Goal: Task Accomplishment & Management: Manage account settings

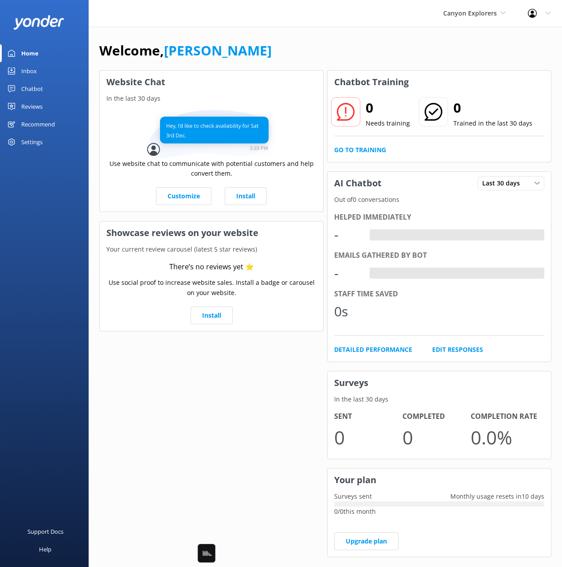
click at [30, 90] on div "Chatbot" at bounding box center [32, 89] width 22 height 18
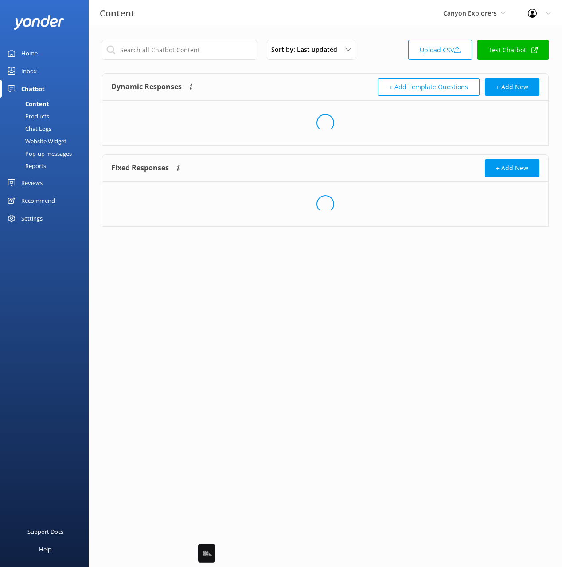
drag, startPoint x: 47, startPoint y: 115, endPoint x: 58, endPoint y: 116, distance: 11.1
click at [47, 115] on div "Products" at bounding box center [27, 116] width 44 height 12
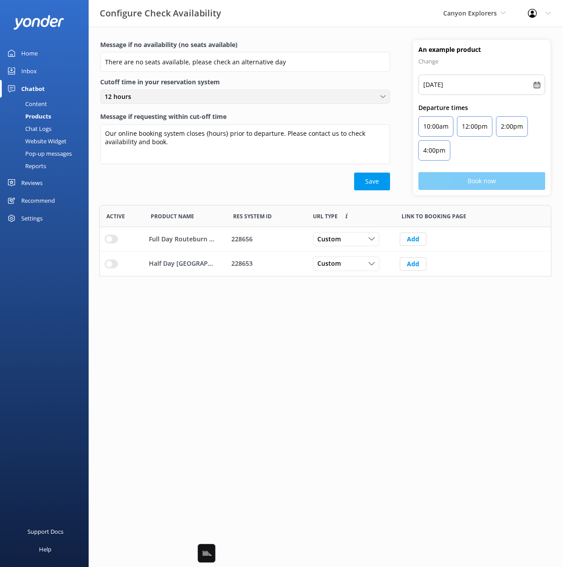
scroll to position [71, 452]
drag, startPoint x: 46, startPoint y: 102, endPoint x: 65, endPoint y: 101, distance: 19.5
click at [46, 102] on div "Content" at bounding box center [26, 104] width 42 height 12
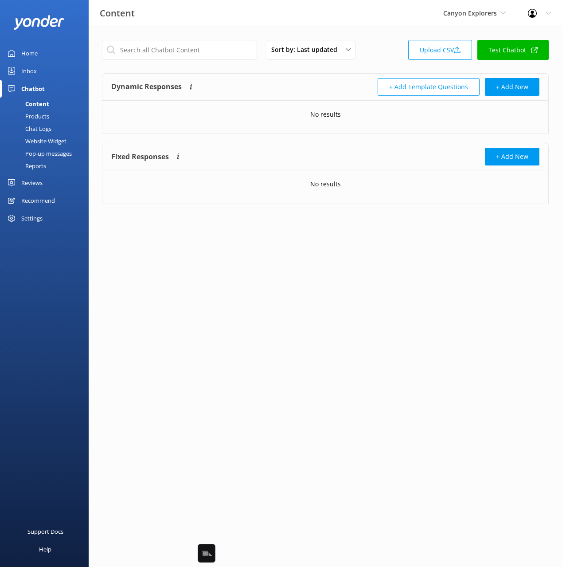
drag, startPoint x: 348, startPoint y: 69, endPoint x: 555, endPoint y: 58, distance: 207.4
click at [350, 68] on div "Sort by: Last updated Title Last updated Upload CSV Test Chatbot Dynamic Respon…" at bounding box center [326, 129] width 474 height 204
click at [433, 52] on link "Upload CSV" at bounding box center [440, 50] width 64 height 20
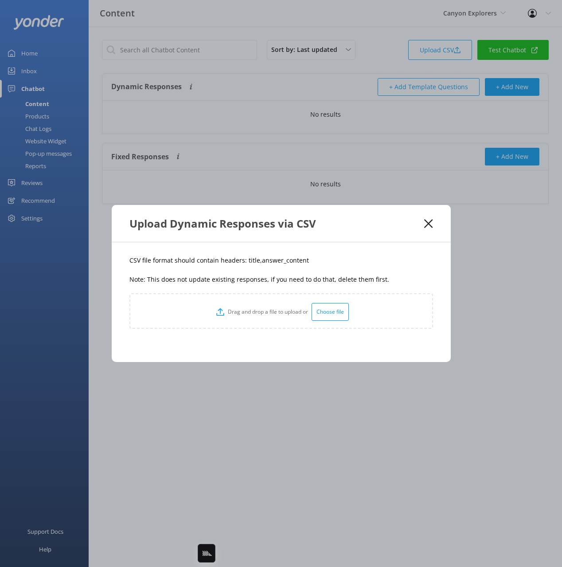
click at [272, 266] on div "CSV file format should contain headers: title,answer_content Note: This does no…" at bounding box center [281, 302] width 339 height 120
click at [248, 259] on p "CSV file format should contain headers: title,answer_content" at bounding box center [281, 260] width 304 height 10
copy p "title"
drag, startPoint x: 303, startPoint y: 259, endPoint x: 258, endPoint y: 265, distance: 46.0
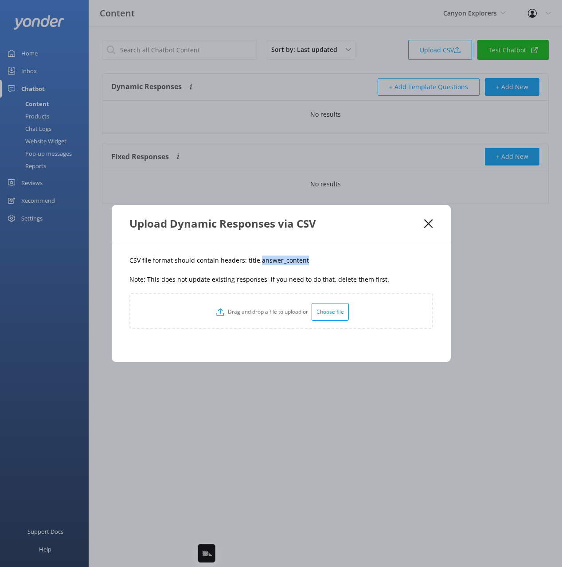
click at [258, 265] on p "CSV file format should contain headers: title,answer_content" at bounding box center [281, 260] width 304 height 10
copy p "answer_content"
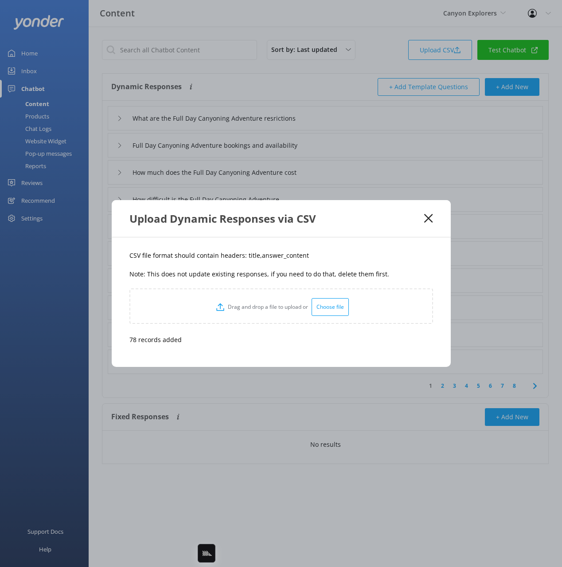
click at [421, 217] on div "Upload Dynamic Responses via CSV" at bounding box center [276, 218] width 295 height 15
click at [427, 221] on use at bounding box center [428, 218] width 8 height 8
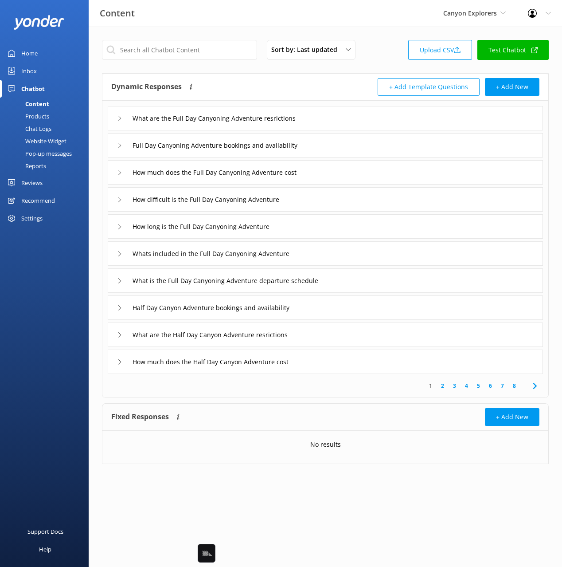
click at [333, 146] on div "Full Day Canyoning Adventure bookings and availability" at bounding box center [325, 145] width 435 height 24
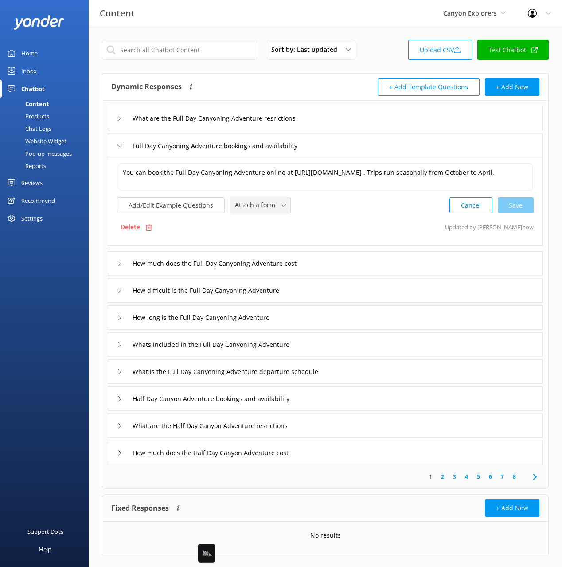
click at [273, 208] on span "Attach a form" at bounding box center [258, 205] width 46 height 10
drag, startPoint x: 273, startPoint y: 240, endPoint x: 337, endPoint y: 271, distance: 71.2
click at [273, 240] on div "Check availability" at bounding box center [257, 241] width 44 height 9
click at [344, 262] on div "How much does the Full Day Canyoning Adventure cost" at bounding box center [325, 262] width 435 height 24
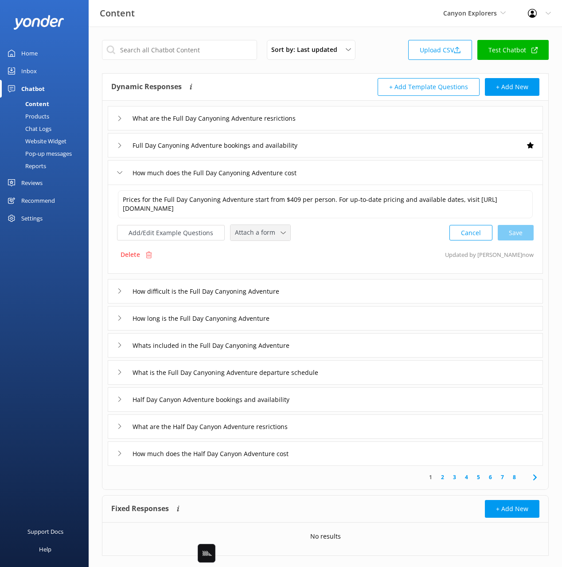
drag, startPoint x: 253, startPoint y: 231, endPoint x: 268, endPoint y: 263, distance: 35.7
click at [253, 231] on span "Attach a form" at bounding box center [258, 232] width 46 height 10
click at [269, 263] on link "Check availability" at bounding box center [270, 270] width 79 height 18
click at [347, 350] on div "Whats included in the Full Day Canyoning Adventure" at bounding box center [325, 344] width 435 height 24
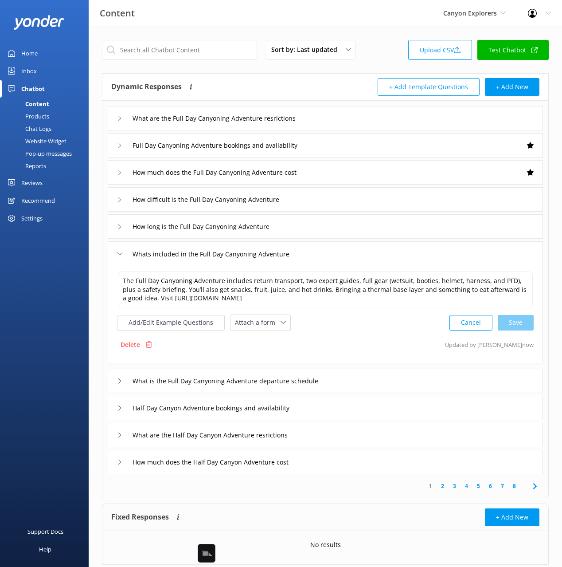
click at [269, 324] on span "Attach a form" at bounding box center [258, 322] width 46 height 10
click at [274, 358] on div "Check availability" at bounding box center [257, 359] width 44 height 9
click at [357, 381] on div "What is the Full Day Canyoning Adventure departure schedule" at bounding box center [325, 380] width 435 height 24
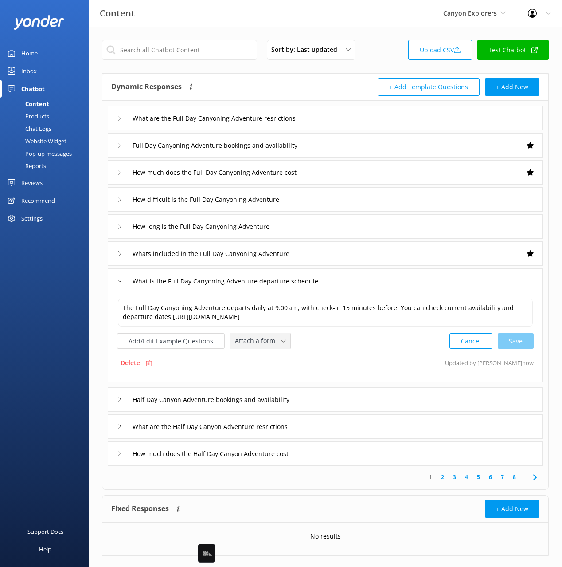
drag, startPoint x: 269, startPoint y: 346, endPoint x: 275, endPoint y: 366, distance: 21.0
click at [269, 346] on div "Attach a form Leave contact details Check availability" at bounding box center [261, 341] width 60 height 16
click at [278, 373] on link "Check availability" at bounding box center [270, 378] width 79 height 18
click at [332, 404] on div "Half Day Canyon Adventure bookings and availability" at bounding box center [325, 398] width 435 height 24
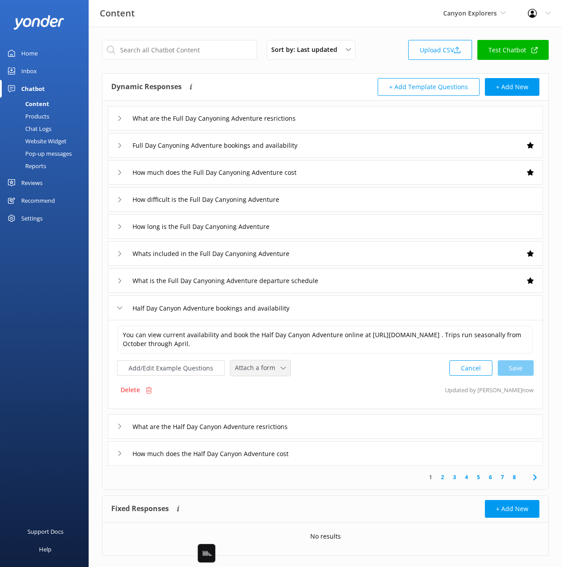
drag, startPoint x: 247, startPoint y: 361, endPoint x: 251, endPoint y: 369, distance: 9.3
click at [247, 361] on div "Attach a form Leave contact details Check availability" at bounding box center [261, 368] width 60 height 16
click at [267, 402] on div "Check availability" at bounding box center [257, 404] width 44 height 9
click at [360, 335] on textarea "You can view current availability and book the Half Day Canyon Adventure online…" at bounding box center [326, 339] width 416 height 28
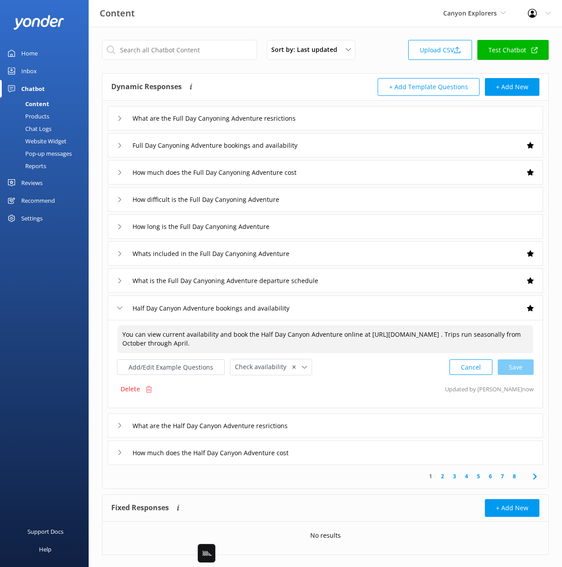
click at [360, 335] on textarea "You can view current availability and book the Half Day Canyon Adventure online…" at bounding box center [326, 339] width 416 height 28
click at [513, 362] on div "Cancel Save" at bounding box center [492, 367] width 84 height 16
type textarea "You can view current availability and book the Half Day Canyon Adventure online…"
click at [322, 452] on div "How much does the Half Day Canyon Adventure cost" at bounding box center [325, 452] width 435 height 24
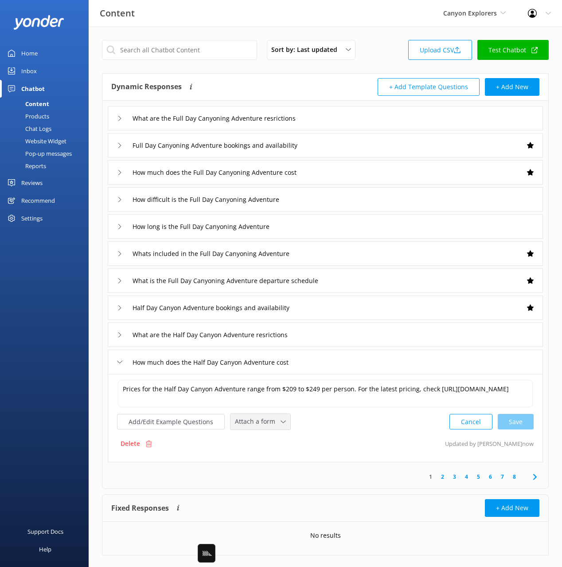
drag, startPoint x: 264, startPoint y: 421, endPoint x: 288, endPoint y: 452, distance: 38.9
click at [264, 422] on span "Attach a form" at bounding box center [258, 421] width 46 height 10
drag, startPoint x: 276, startPoint y: 458, endPoint x: 286, endPoint y: 459, distance: 9.4
click at [276, 458] on div "Check availability" at bounding box center [257, 458] width 44 height 9
click at [443, 476] on link "2" at bounding box center [443, 475] width 12 height 8
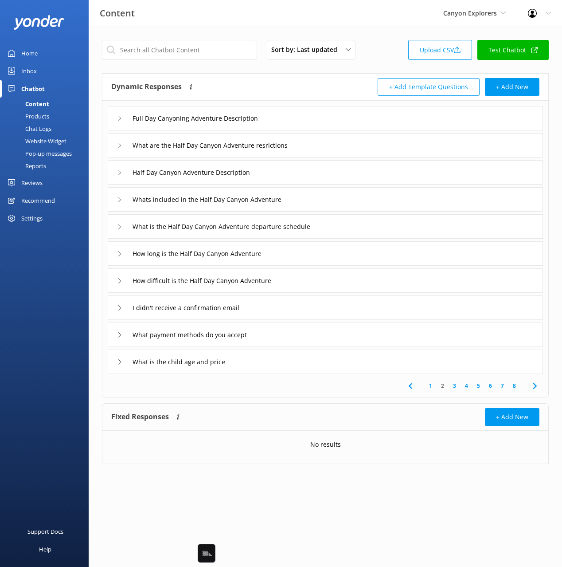
click at [299, 120] on div "Full Day Canyoning Adventure Description" at bounding box center [325, 118] width 435 height 24
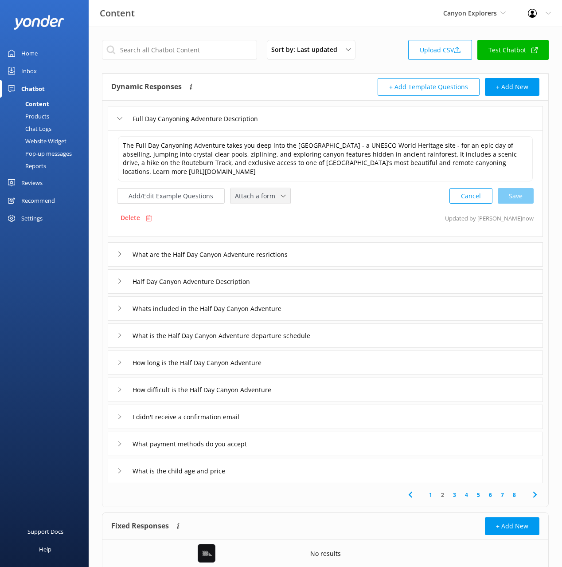
click at [258, 194] on span "Attach a form" at bounding box center [258, 196] width 46 height 10
click at [267, 232] on div "Check availability" at bounding box center [257, 232] width 44 height 9
click at [295, 281] on div "Half Day Canyon Adventure Description" at bounding box center [325, 280] width 435 height 24
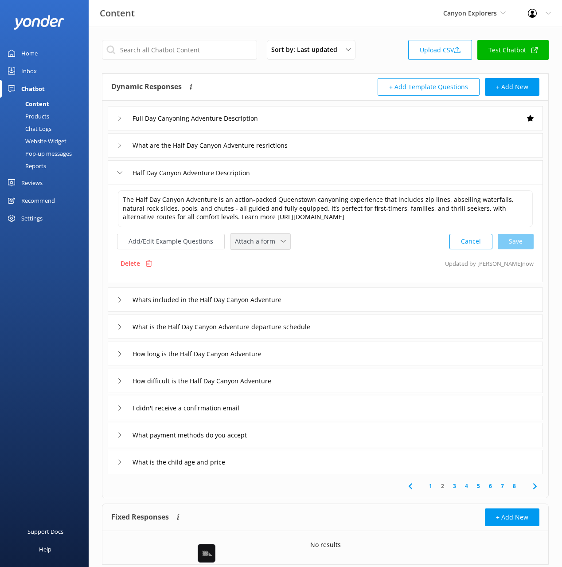
drag, startPoint x: 249, startPoint y: 234, endPoint x: 267, endPoint y: 261, distance: 32.5
click at [249, 234] on div "Attach a form Leave contact details Check availability" at bounding box center [261, 242] width 60 height 16
click at [275, 286] on link "Check availability" at bounding box center [270, 278] width 79 height 18
click at [353, 330] on div "What is the Half Day Canyon Adventure departure schedule" at bounding box center [325, 326] width 435 height 24
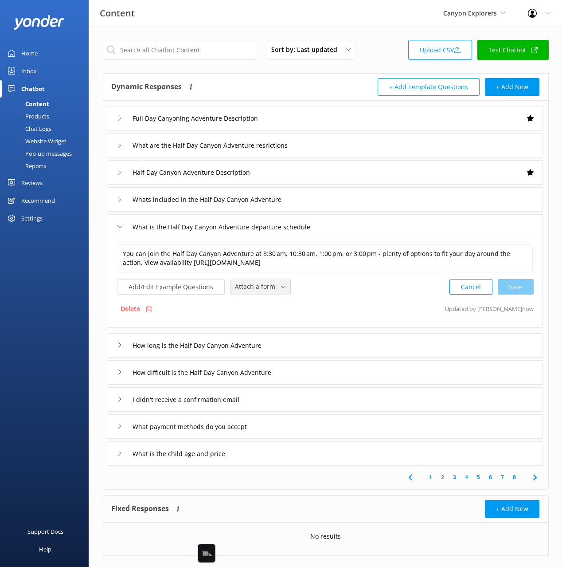
click at [250, 285] on span "Attach a form" at bounding box center [258, 287] width 46 height 10
click at [275, 319] on div "Check availability" at bounding box center [257, 323] width 44 height 9
click at [308, 208] on div "Whats included in the Half Day Canyon Adventure" at bounding box center [325, 199] width 435 height 24
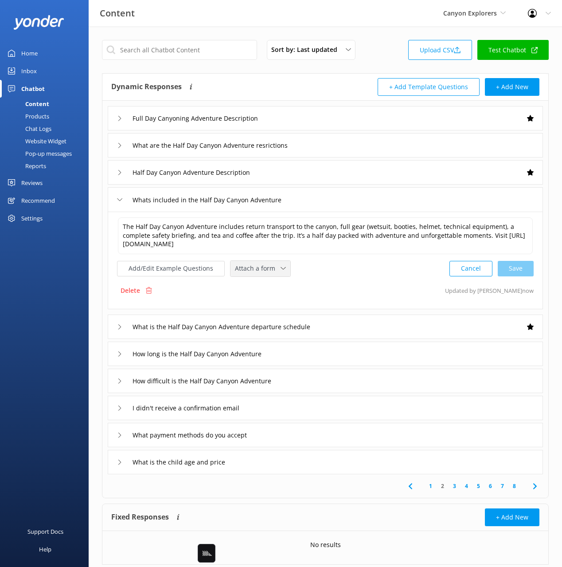
drag, startPoint x: 273, startPoint y: 267, endPoint x: 271, endPoint y: 277, distance: 10.3
click at [272, 267] on span "Attach a form" at bounding box center [258, 268] width 46 height 10
click at [267, 310] on div "Check availability" at bounding box center [257, 305] width 44 height 9
click at [282, 411] on div "I didn't receive a confirmation email" at bounding box center [325, 407] width 435 height 24
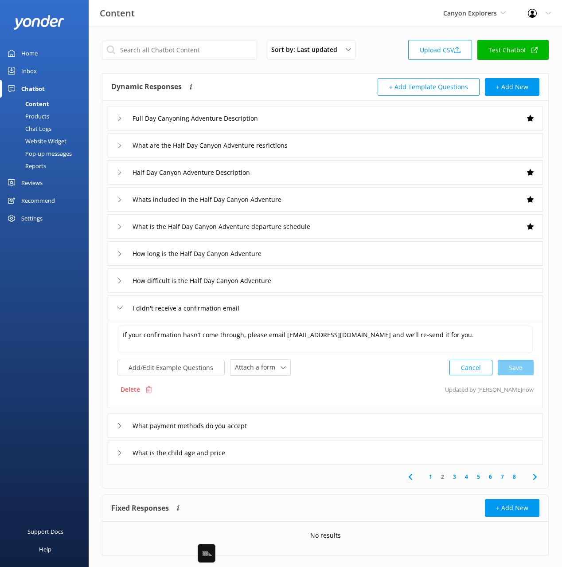
click at [243, 354] on div "If your confirmation hasn’t come through, please email [EMAIL_ADDRESS][DOMAIN_N…" at bounding box center [325, 350] width 417 height 51
click at [252, 369] on span "Attach a form" at bounding box center [258, 367] width 46 height 10
click at [267, 389] on div "Leave contact details" at bounding box center [262, 386] width 54 height 9
click at [452, 474] on link "3" at bounding box center [455, 475] width 12 height 8
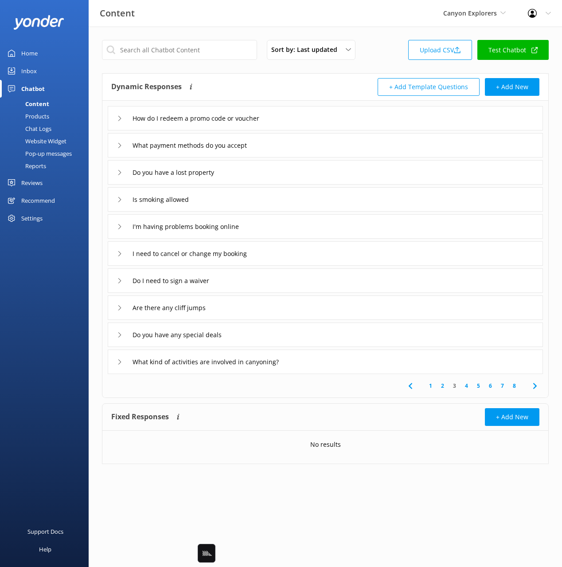
click at [249, 170] on div "Do you have a lost property" at bounding box center [325, 172] width 435 height 24
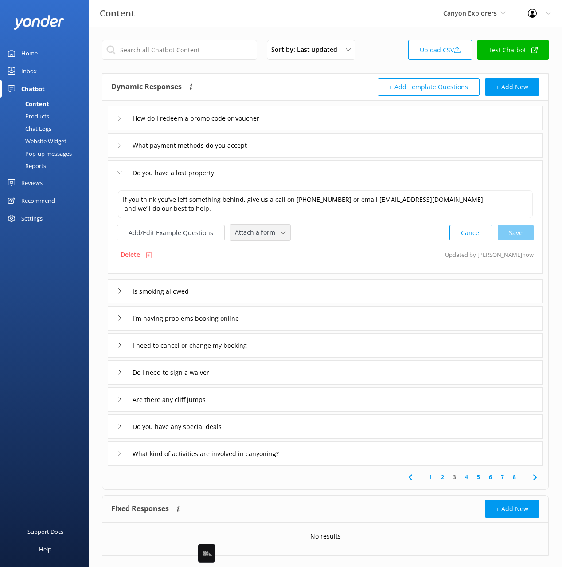
drag, startPoint x: 250, startPoint y: 234, endPoint x: 262, endPoint y: 248, distance: 18.2
click at [250, 234] on span "Attach a form" at bounding box center [258, 232] width 46 height 10
drag, startPoint x: 131, startPoint y: 212, endPoint x: 125, endPoint y: 210, distance: 6.0
click at [129, 211] on textarea "If you think you’ve left something behind, give us a call on [PHONE_NUMBER] or …" at bounding box center [325, 204] width 415 height 28
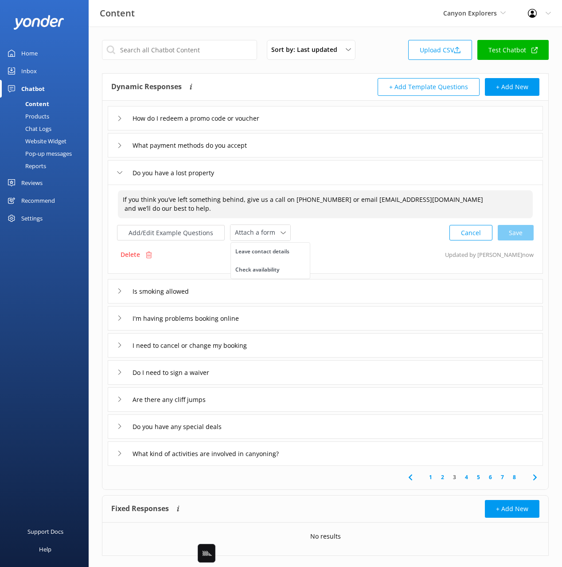
click at [125, 209] on textarea "If you think you’ve left something behind, give us a call on [PHONE_NUMBER] or …" at bounding box center [325, 204] width 415 height 28
click at [244, 249] on div "Leave contact details" at bounding box center [262, 251] width 54 height 9
type textarea "If you think you’ve left something behind, give us a call on [PHONE_NUMBER] or …"
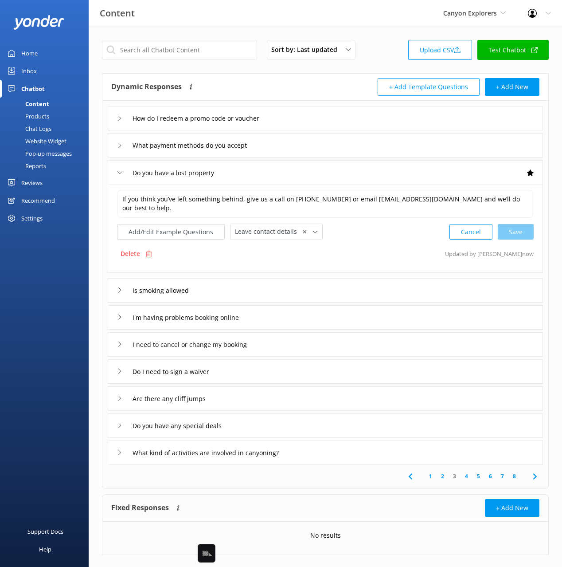
click at [303, 317] on div "I'm having problems booking online" at bounding box center [325, 317] width 435 height 24
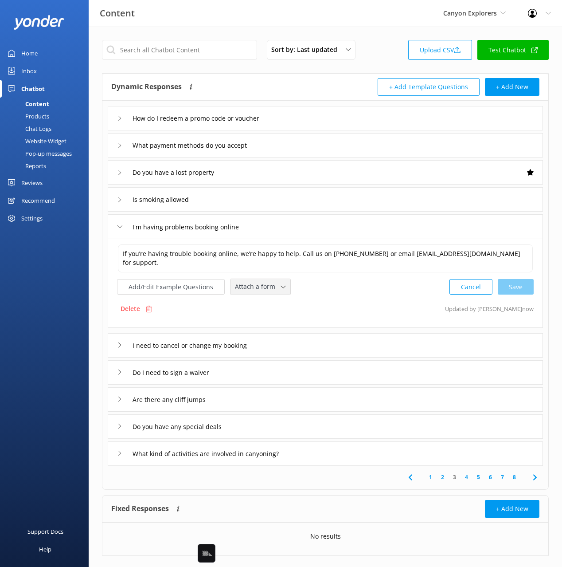
click at [260, 289] on span "Attach a form" at bounding box center [258, 287] width 46 height 10
drag, startPoint x: 269, startPoint y: 308, endPoint x: 284, endPoint y: 330, distance: 26.6
click at [269, 308] on div "Leave contact details" at bounding box center [262, 305] width 54 height 9
click at [291, 340] on div "I need to cancel or change my booking" at bounding box center [325, 344] width 435 height 24
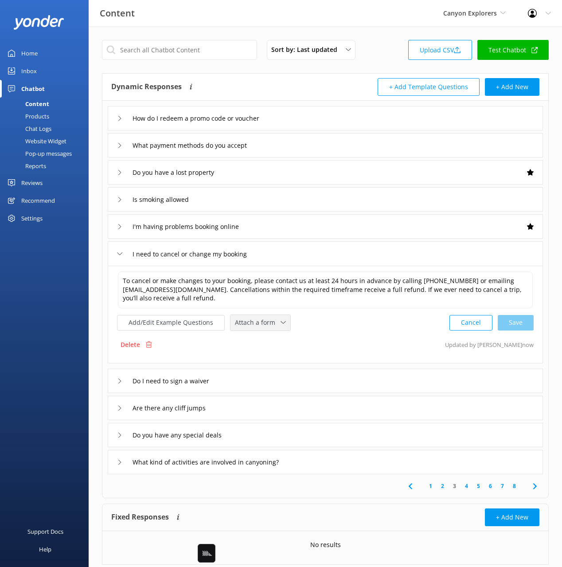
drag, startPoint x: 264, startPoint y: 314, endPoint x: 266, endPoint y: 329, distance: 16.1
click at [264, 314] on div "To cancel or make changes to your booking, please contact us at least 24 hours …" at bounding box center [325, 300] width 417 height 60
drag, startPoint x: 265, startPoint y: 322, endPoint x: 270, endPoint y: 336, distance: 14.6
click at [265, 322] on span "Attach a form" at bounding box center [258, 322] width 46 height 10
click at [270, 337] on div "Leave contact details" at bounding box center [262, 341] width 54 height 9
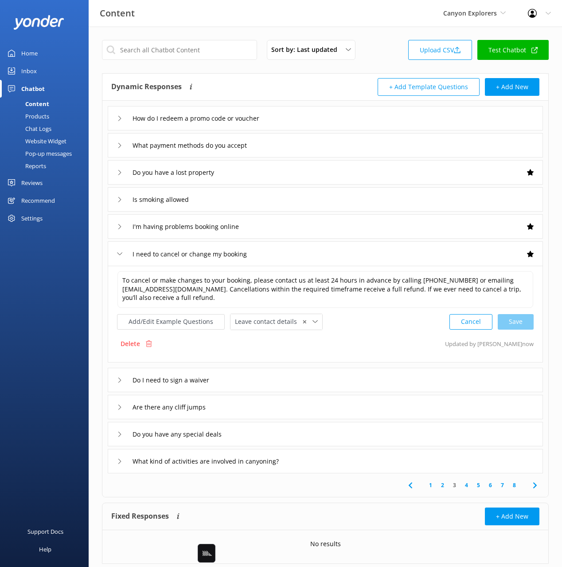
click at [538, 485] on icon at bounding box center [535, 485] width 11 height 11
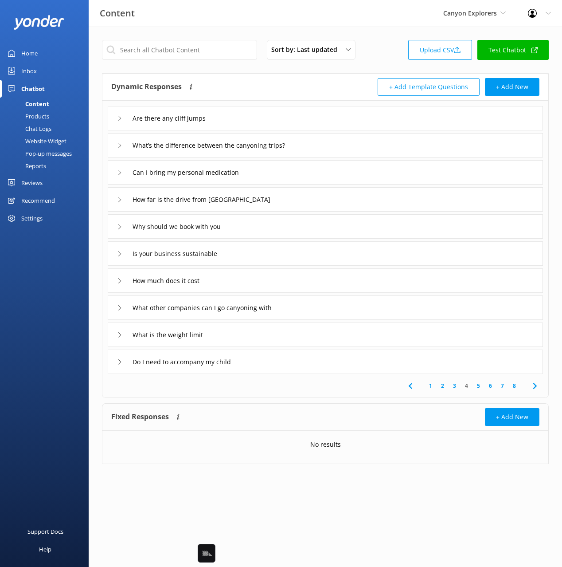
click at [305, 200] on div "How far is the drive from [GEOGRAPHIC_DATA]" at bounding box center [325, 199] width 435 height 24
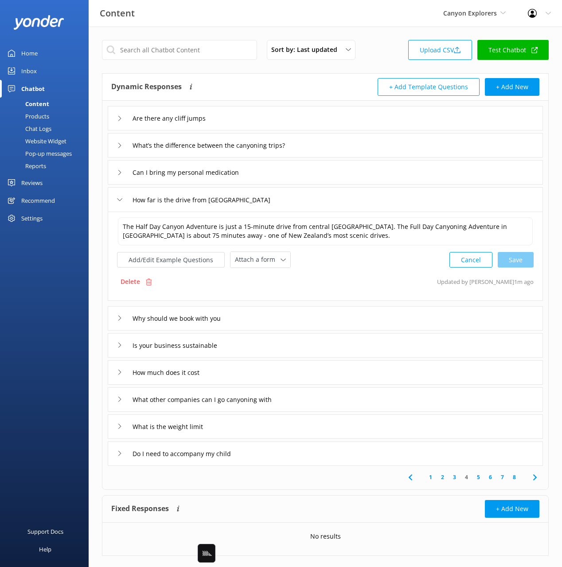
click at [305, 200] on div "How far is the drive from [GEOGRAPHIC_DATA]" at bounding box center [325, 199] width 435 height 24
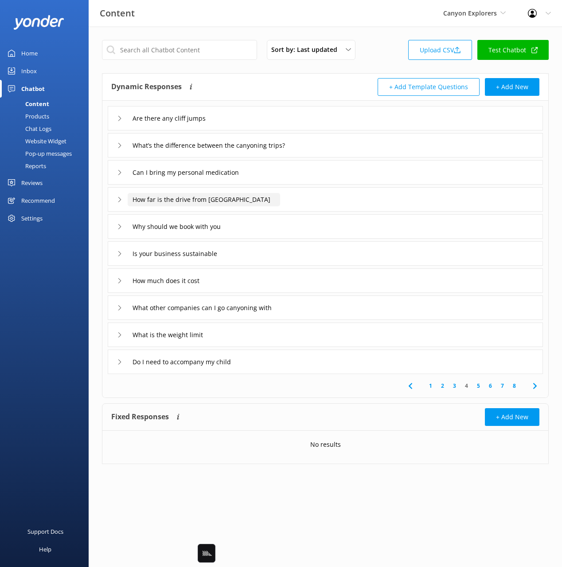
click at [227, 125] on input "How far is the drive from [GEOGRAPHIC_DATA]" at bounding box center [177, 118] width 99 height 13
drag, startPoint x: 249, startPoint y: 200, endPoint x: 258, endPoint y: 206, distance: 10.5
click at [227, 125] on input "How far is the drive from [GEOGRAPHIC_DATA]" at bounding box center [177, 118] width 99 height 13
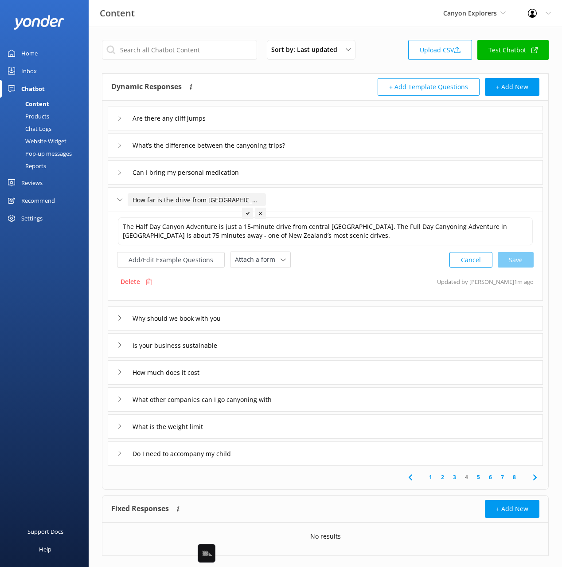
type input "How far is the drive from [GEOGRAPHIC_DATA]"
drag, startPoint x: 246, startPoint y: 213, endPoint x: 274, endPoint y: 251, distance: 47.5
click at [246, 213] on use at bounding box center [248, 213] width 4 height 3
click at [270, 321] on div "Why should we book with you" at bounding box center [325, 318] width 435 height 24
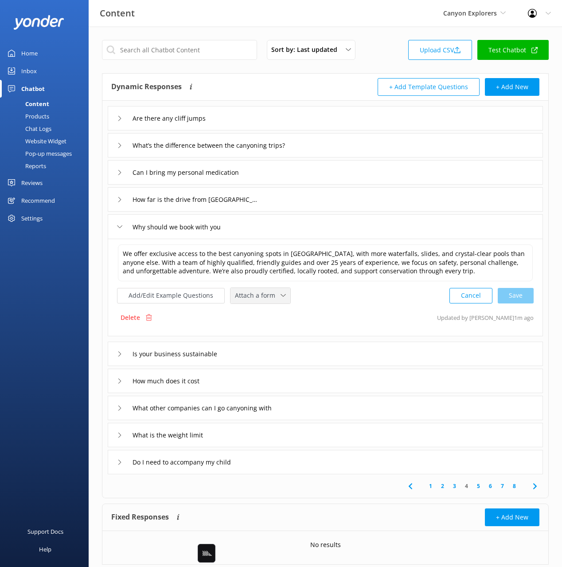
click at [255, 294] on span "Attach a form" at bounding box center [258, 295] width 46 height 10
click at [273, 336] on div "Check availability" at bounding box center [257, 332] width 44 height 9
click at [246, 381] on div "How much does it cost" at bounding box center [325, 380] width 435 height 24
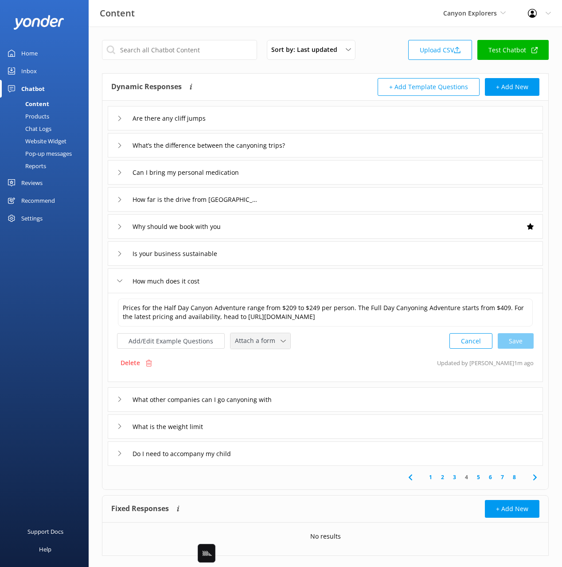
click at [249, 345] on span "Attach a form" at bounding box center [258, 341] width 46 height 10
click at [262, 377] on div "Check availability" at bounding box center [257, 377] width 44 height 9
click at [197, 343] on button "Add/Edit Example Questions" at bounding box center [171, 340] width 108 height 16
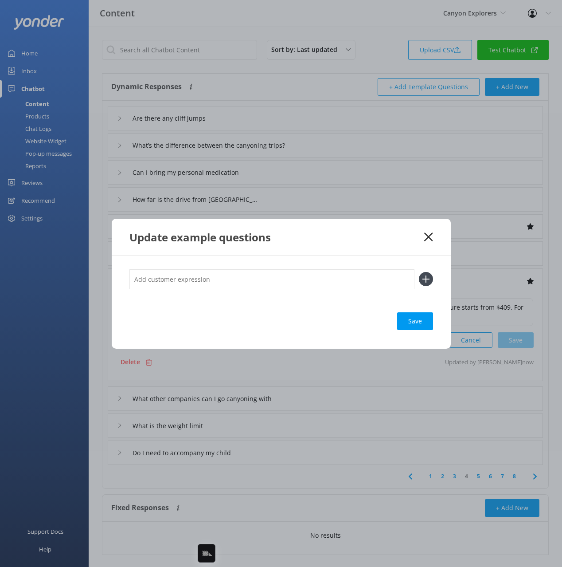
click at [208, 279] on input "text" at bounding box center [271, 279] width 285 height 20
type input "whats the price"
click at [419, 272] on button at bounding box center [426, 279] width 14 height 14
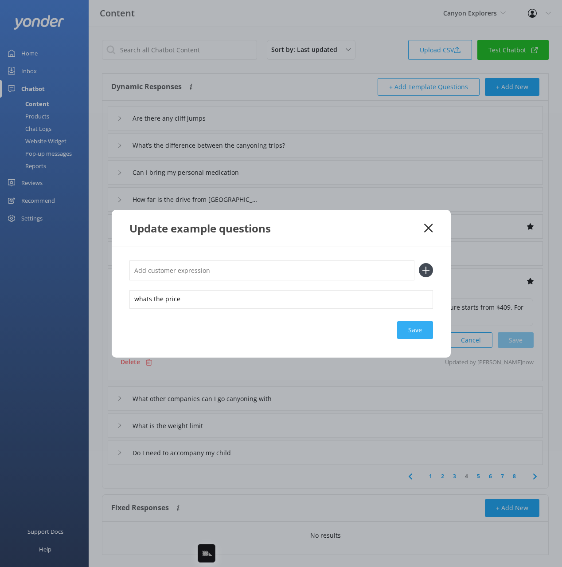
click at [407, 328] on div "Save" at bounding box center [415, 330] width 36 height 18
drag, startPoint x: 381, startPoint y: 227, endPoint x: 429, endPoint y: 224, distance: 47.5
click at [382, 227] on div "Update example questions" at bounding box center [276, 228] width 295 height 15
click at [427, 224] on icon at bounding box center [428, 227] width 8 height 9
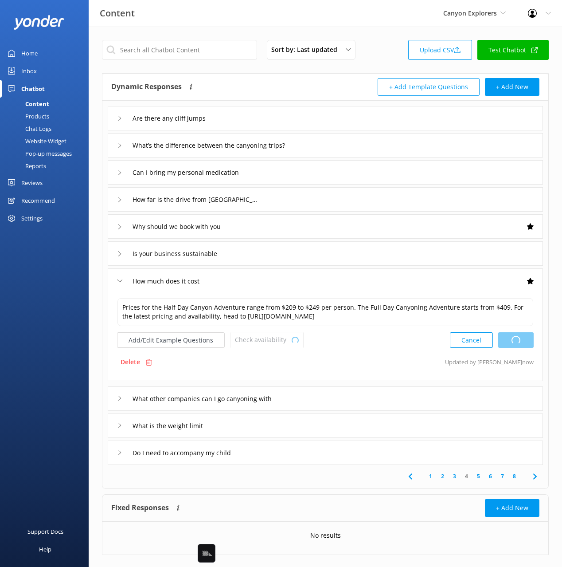
click at [368, 346] on div "Add/Edit Example Questions Check availability Loading.. Leave contact details C…" at bounding box center [325, 340] width 417 height 16
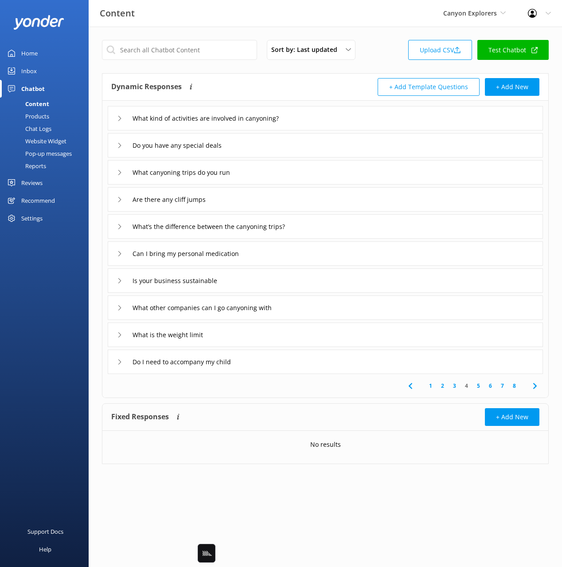
click at [317, 393] on div "1 2 3 4 5 6 7 8" at bounding box center [325, 386] width 443 height 24
click at [453, 386] on link "3" at bounding box center [455, 385] width 12 height 8
click at [468, 389] on link "4" at bounding box center [467, 385] width 12 height 8
drag, startPoint x: 260, startPoint y: 403, endPoint x: 246, endPoint y: 366, distance: 39.9
click at [260, 404] on div "Fixed Responses Fixed Responses will always return the exact answer you add to …" at bounding box center [325, 417] width 446 height 27
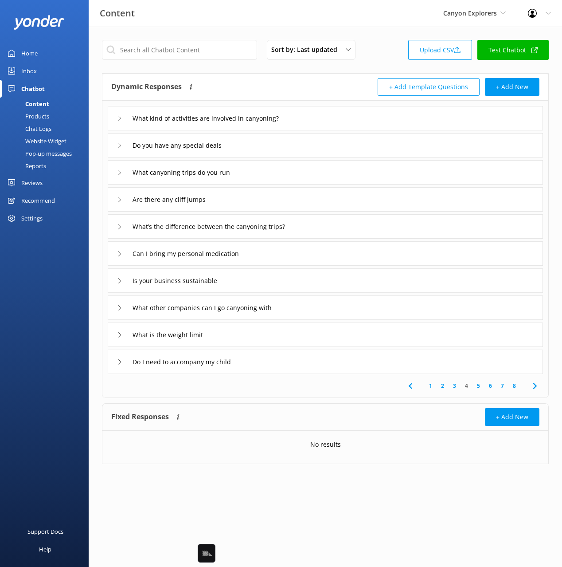
click at [247, 337] on div "What is the weight limit" at bounding box center [325, 334] width 435 height 24
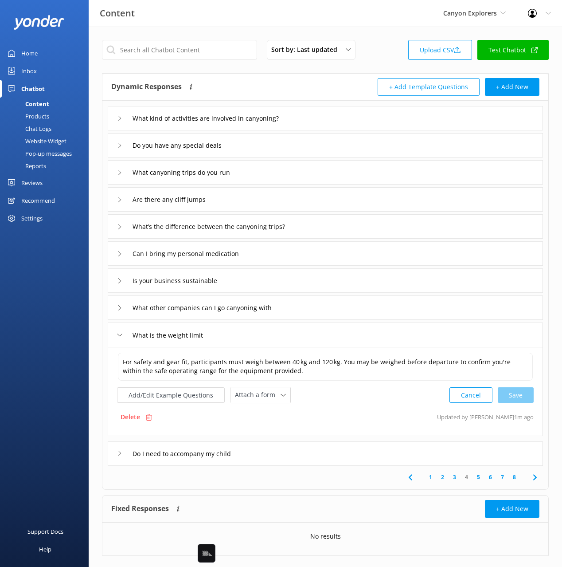
drag, startPoint x: 352, startPoint y: 407, endPoint x: 296, endPoint y: 399, distance: 56.5
click at [351, 407] on div "For safety and gear fit, participants must weigh between 40 kg and 120 kg. You …" at bounding box center [325, 391] width 435 height 89
click at [158, 390] on button "Add/Edit Example Questions" at bounding box center [171, 395] width 108 height 16
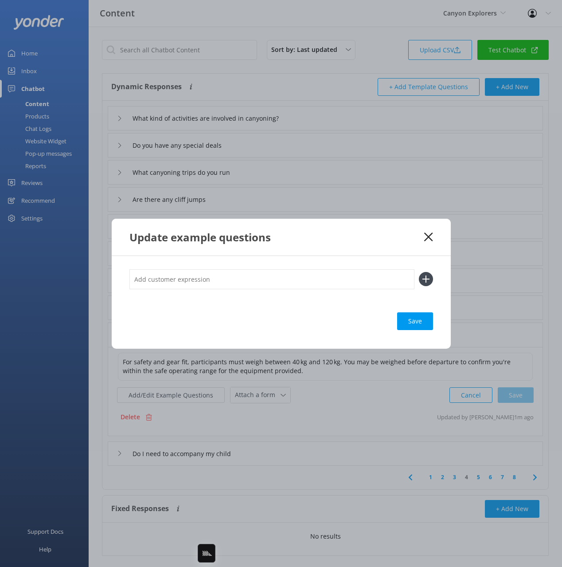
click at [321, 280] on input "text" at bounding box center [271, 279] width 285 height 20
type input "My son weighs 100kg"
click at [419, 272] on button at bounding box center [426, 279] width 14 height 14
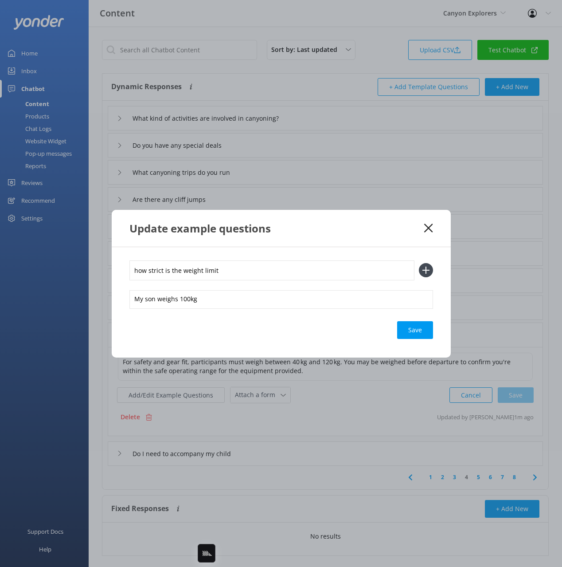
type input "how strict is the weight limit"
click at [419, 263] on button at bounding box center [426, 270] width 14 height 14
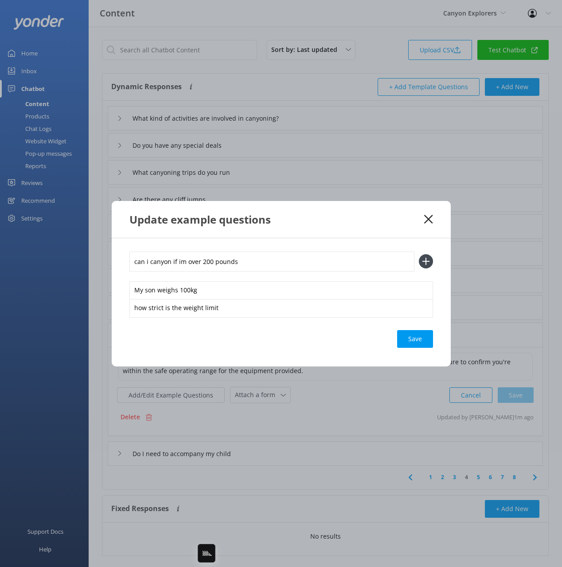
type input "can i canyon if im over 200 pounds"
click at [419, 254] on button at bounding box center [426, 261] width 14 height 14
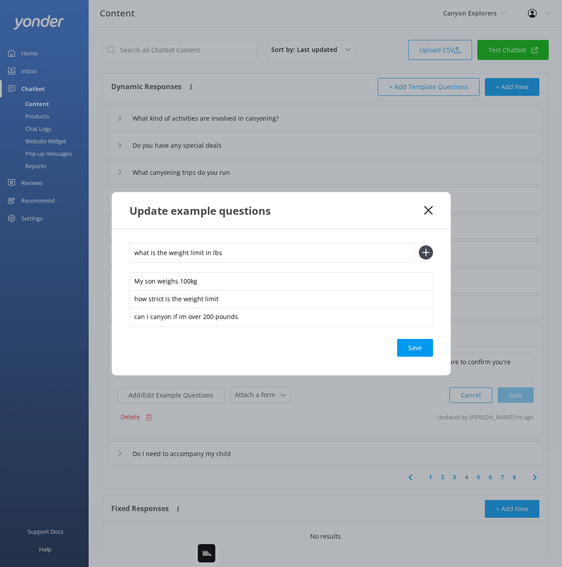
type input "what is the weight limit in lbs"
click at [419, 245] on button at bounding box center [426, 252] width 14 height 14
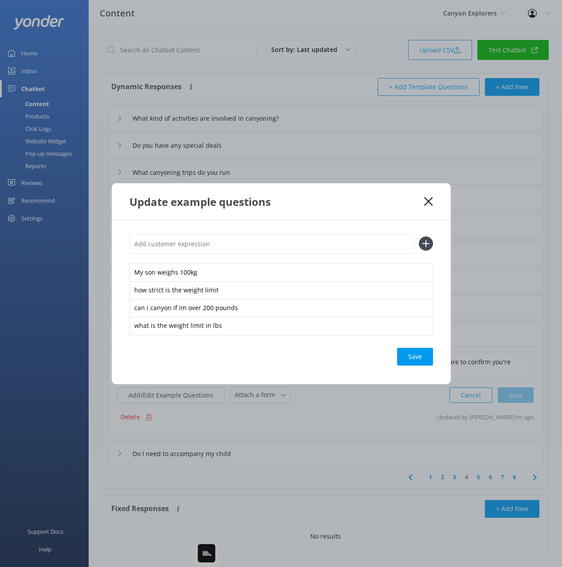
click at [397, 352] on div "Save" at bounding box center [415, 357] width 36 height 18
drag, startPoint x: 346, startPoint y: 214, endPoint x: 423, endPoint y: 207, distance: 77.0
click at [348, 213] on div "Update example questions" at bounding box center [281, 201] width 339 height 37
click at [428, 200] on icon at bounding box center [428, 201] width 8 height 9
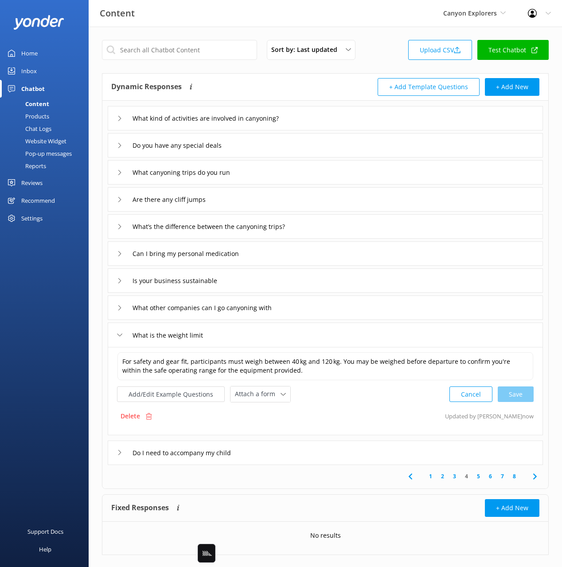
click at [540, 476] on icon at bounding box center [535, 476] width 11 height 11
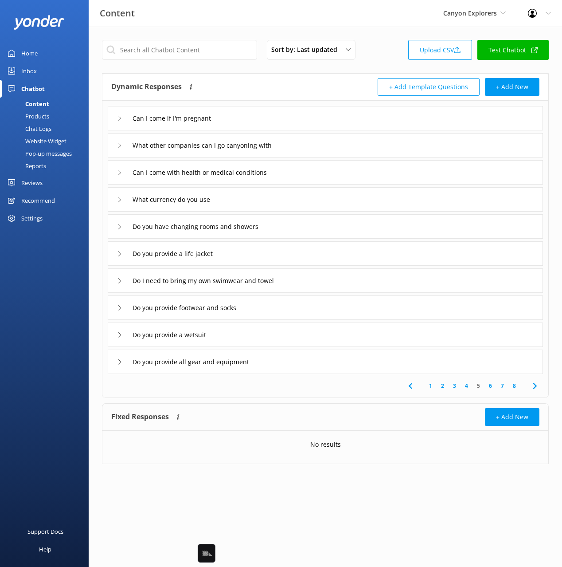
drag, startPoint x: 304, startPoint y: 172, endPoint x: 298, endPoint y: 178, distance: 8.5
click at [304, 172] on div "Can I come with health or medical conditions" at bounding box center [325, 172] width 435 height 24
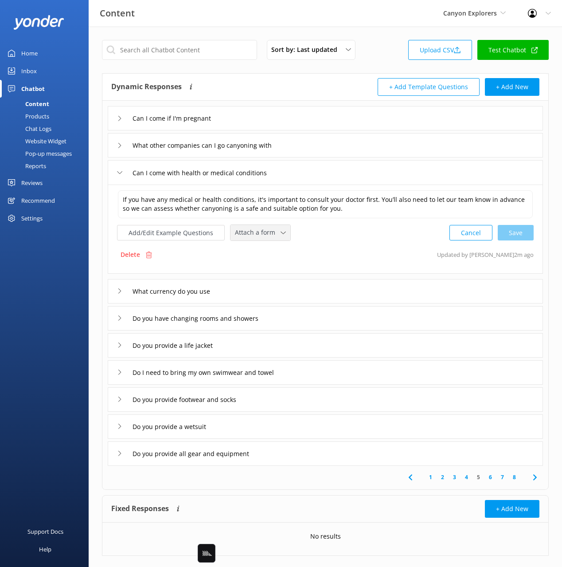
click at [256, 227] on div "Attach a form Leave contact details Check availability" at bounding box center [261, 233] width 60 height 16
click at [265, 248] on div "Leave contact details" at bounding box center [262, 251] width 54 height 9
click at [532, 478] on icon at bounding box center [535, 476] width 11 height 11
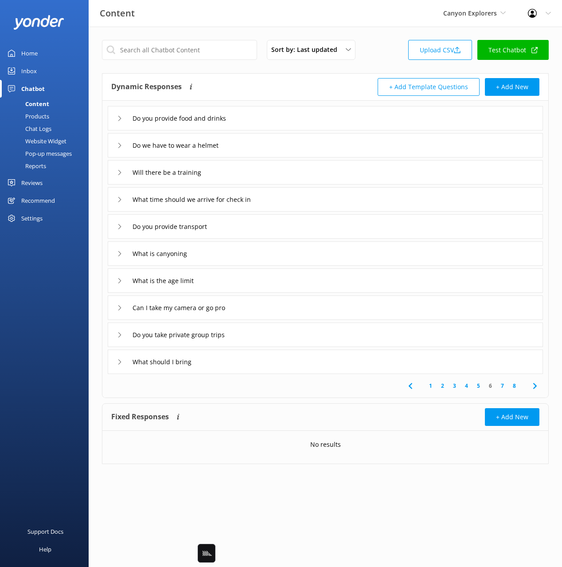
click at [247, 227] on div "Do you provide transport" at bounding box center [325, 226] width 435 height 24
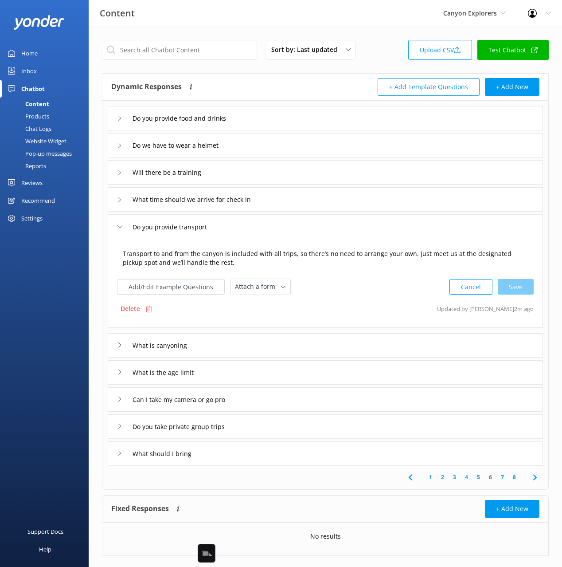
click at [408, 256] on textarea "Transport to and from the canyon is included with all trips, so there’s no need…" at bounding box center [325, 258] width 415 height 28
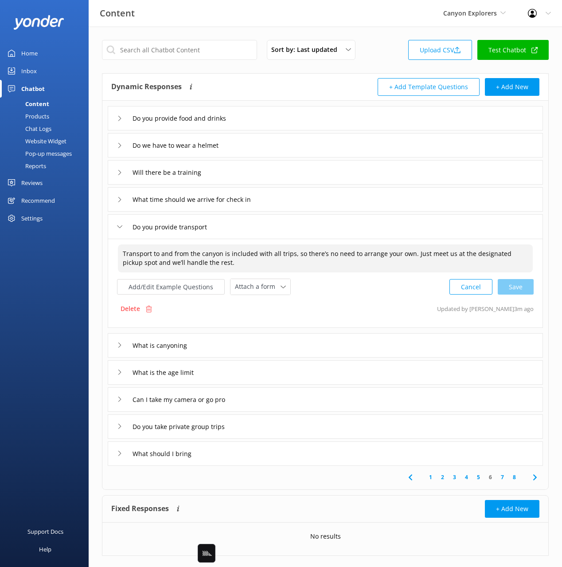
click at [502, 257] on textarea "Transport to and from the canyon is included with all trips, so there’s no need…" at bounding box center [325, 258] width 415 height 28
click at [528, 251] on textarea "Transport to and from the canyon is included with all trips, so there’s no need…" at bounding box center [325, 258] width 415 height 28
click at [134, 259] on textarea "Transport to and from the canyon is included with all trips, so there’s no need…" at bounding box center [325, 258] width 415 height 28
click at [137, 258] on textarea "Transport to and from the canyon is included with all trips, so there’s no need…" at bounding box center [325, 258] width 415 height 28
paste textarea "39 Camp Street, Queenstown CBD"
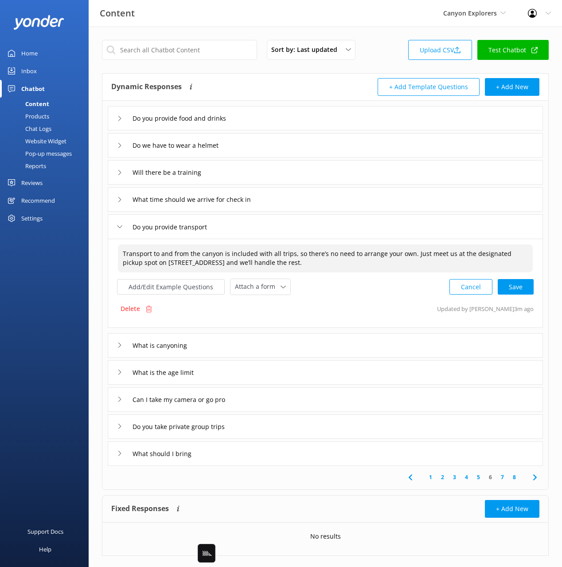
drag, startPoint x: 244, startPoint y: 263, endPoint x: 137, endPoint y: 264, distance: 107.3
click at [137, 264] on textarea "Transport to and from the canyon is included with all trips, so there’s no need…" at bounding box center [325, 258] width 415 height 28
paste textarea "39 Camp Street, Queenstown CBD"
click at [180, 261] on textarea "Transport to and from the canyon is included with all trips, so there’s no need…" at bounding box center [325, 258] width 415 height 28
drag, startPoint x: 284, startPoint y: 259, endPoint x: 312, endPoint y: 263, distance: 27.8
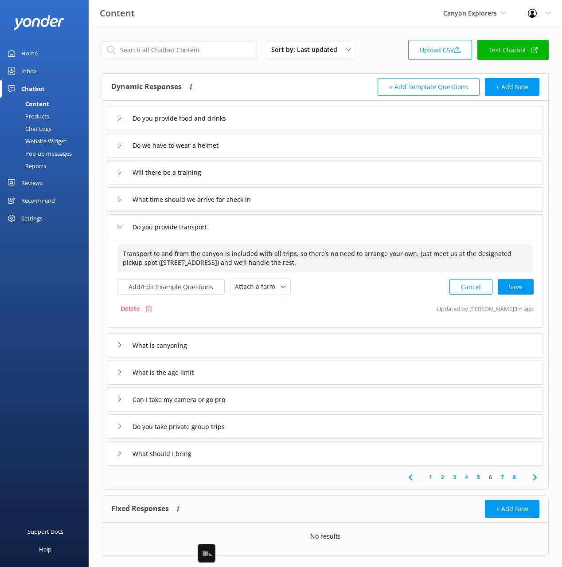
click at [286, 260] on textarea "Transport to and from the canyon is included with all trips, so there’s no need…" at bounding box center [325, 258] width 415 height 28
click at [337, 265] on textarea "Transport to and from the canyon is included with all trips, so there’s no need…" at bounding box center [325, 258] width 415 height 28
click at [527, 284] on div "Cancel Save" at bounding box center [492, 286] width 84 height 16
type textarea "Transport to and from the canyon is included with all trips, so there’s no need…"
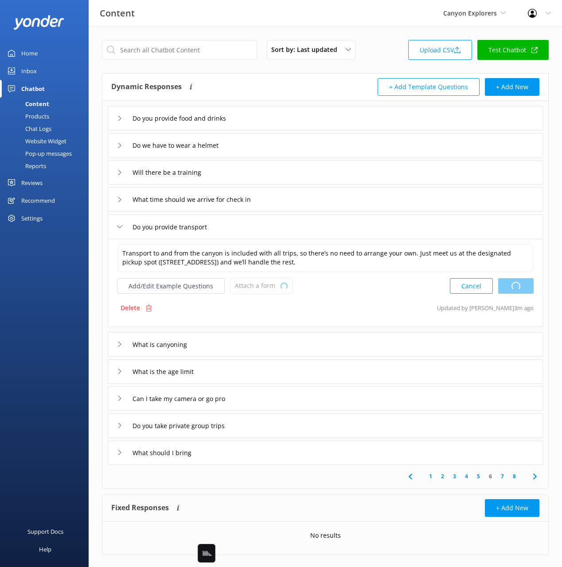
click at [344, 294] on div "Transport to and from the canyon is included with all trips, so there’s no need…" at bounding box center [325, 283] width 435 height 88
click at [295, 259] on textarea "Transport to and from the canyon is included with all trips, so there’s no need…" at bounding box center [326, 258] width 416 height 28
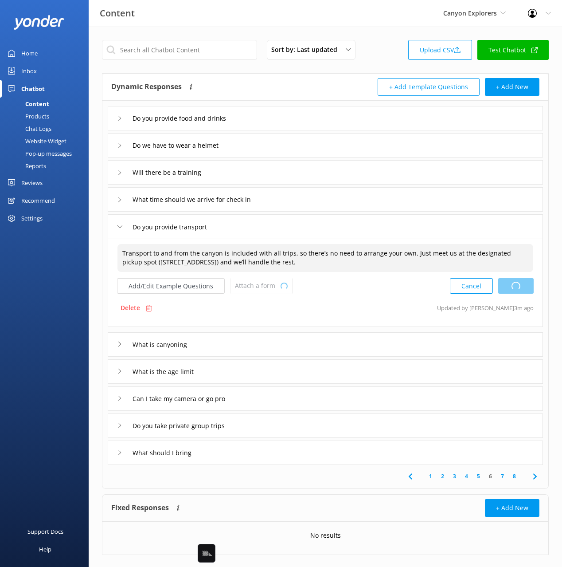
click at [372, 300] on div "Delete Updated by Mikayla 3m ago" at bounding box center [325, 307] width 417 height 17
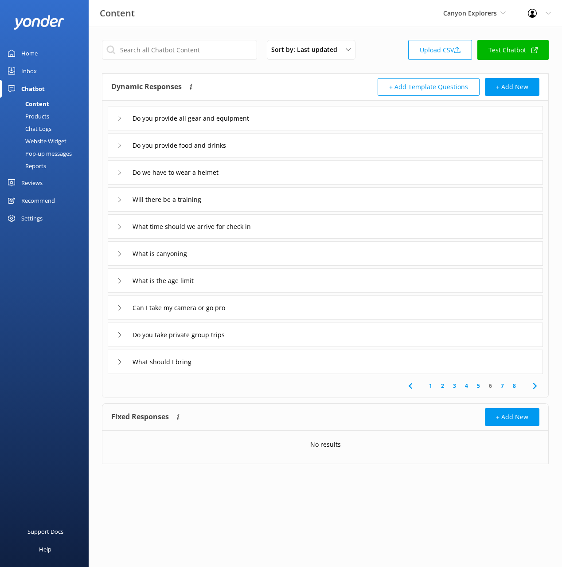
click at [256, 89] on div "Dynamic Responses Dynamic responses rely on the Large Language Model to create …" at bounding box center [218, 87] width 214 height 18
click at [264, 78] on div "Dynamic Responses Dynamic responses rely on the Large Language Model to create …" at bounding box center [218, 87] width 214 height 18
click at [432, 386] on link "1" at bounding box center [431, 385] width 12 height 8
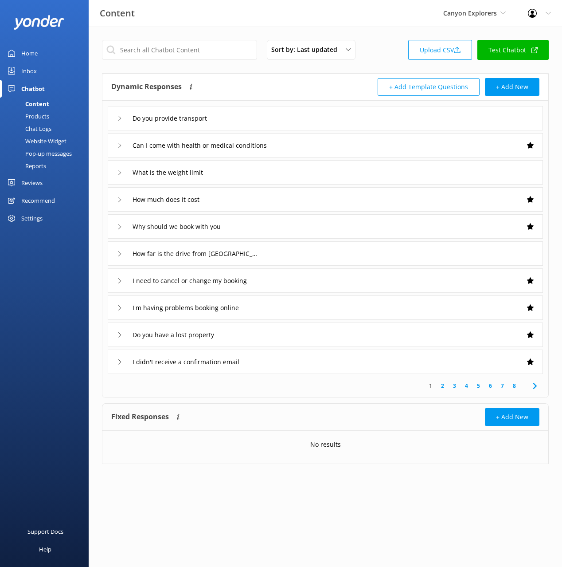
drag, startPoint x: 253, startPoint y: 91, endPoint x: 256, endPoint y: 105, distance: 14.0
click at [253, 91] on div "Dynamic Responses Dynamic responses rely on the Large Language Model to create …" at bounding box center [218, 87] width 214 height 18
click at [264, 115] on div "Do you provide transport" at bounding box center [325, 118] width 435 height 24
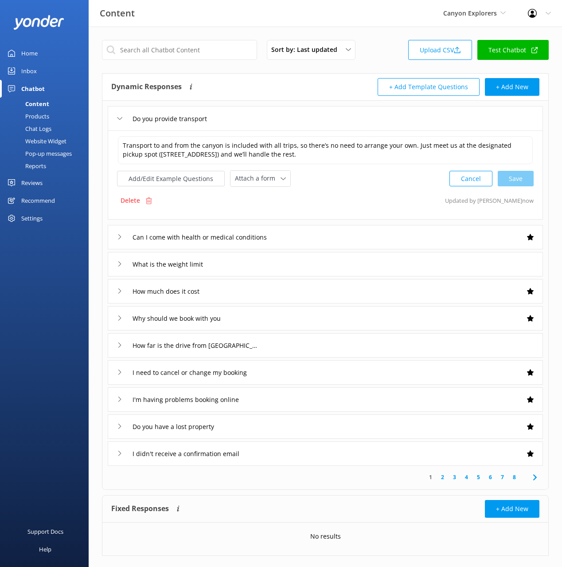
click at [491, 482] on div "1 2 3 4 5 6 7 8" at bounding box center [325, 478] width 443 height 24
click at [491, 479] on link "6" at bounding box center [491, 477] width 12 height 8
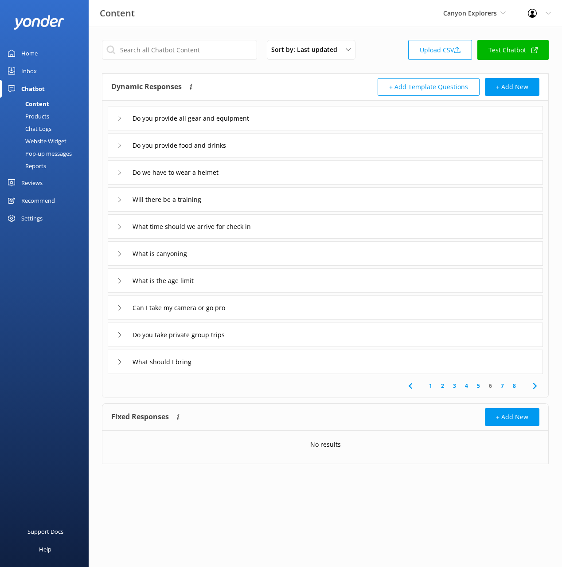
click at [263, 84] on div "Dynamic Responses Dynamic responses rely on the Large Language Model to create …" at bounding box center [218, 87] width 214 height 18
click at [255, 256] on div "What is canyoning" at bounding box center [325, 253] width 435 height 24
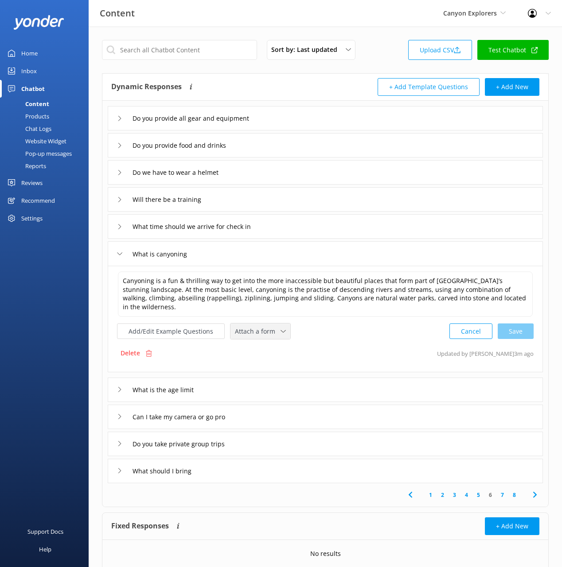
drag, startPoint x: 256, startPoint y: 319, endPoint x: 260, endPoint y: 324, distance: 6.3
click at [258, 326] on span "Attach a form" at bounding box center [258, 331] width 46 height 10
click at [290, 359] on link "Check availability" at bounding box center [270, 368] width 79 height 18
click at [264, 438] on div "Do you take private group trips" at bounding box center [325, 443] width 435 height 24
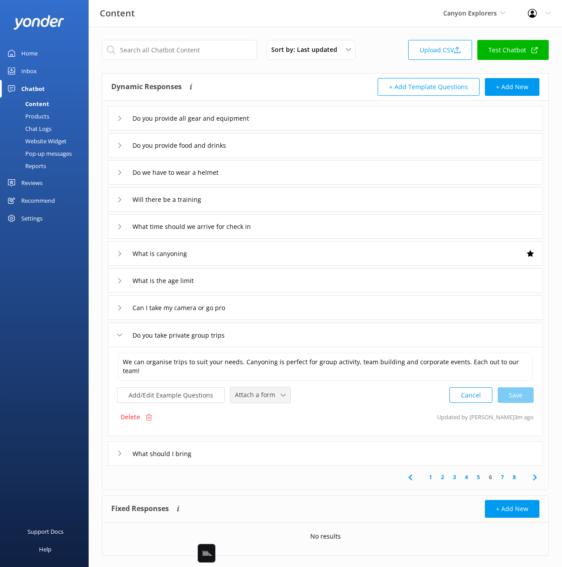
click at [244, 398] on span "Attach a form" at bounding box center [258, 395] width 46 height 10
click at [248, 413] on div "Leave contact details" at bounding box center [262, 413] width 54 height 9
click at [392, 404] on div "We can organise trips to suit your needs. Canyoning is perfect for group activi…" at bounding box center [325, 391] width 435 height 88
click at [367, 414] on div "Delete Updated by Mikayla 4m ago" at bounding box center [325, 416] width 417 height 17
click at [200, 393] on button "Add/Edit Example Questions" at bounding box center [171, 394] width 108 height 16
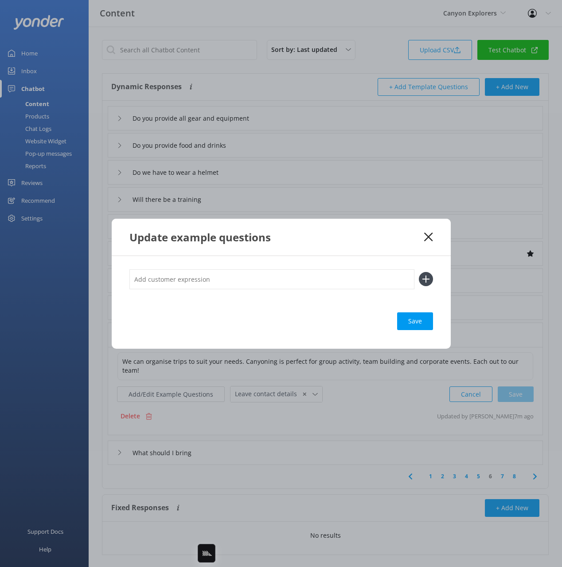
drag, startPoint x: 220, startPoint y: 327, endPoint x: 222, endPoint y: 298, distance: 28.9
click at [220, 327] on div "Save" at bounding box center [281, 321] width 304 height 18
click at [222, 288] on input "text" at bounding box center [271, 279] width 285 height 20
type input "we have a group of us"
click at [419, 272] on button at bounding box center [426, 279] width 14 height 14
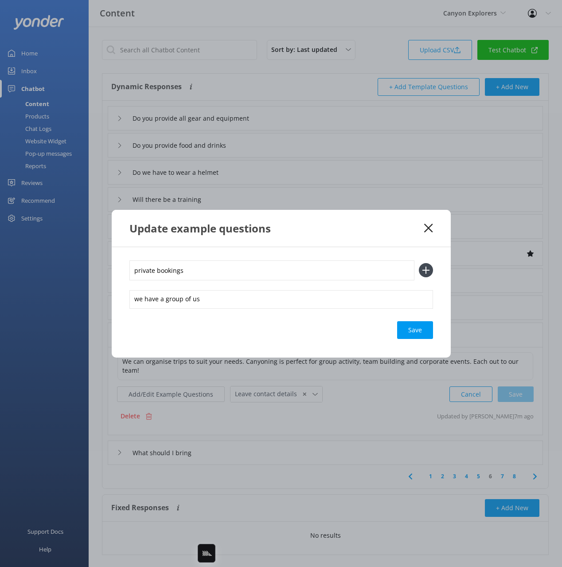
type input "private bookings"
click at [419, 263] on button at bounding box center [426, 270] width 14 height 14
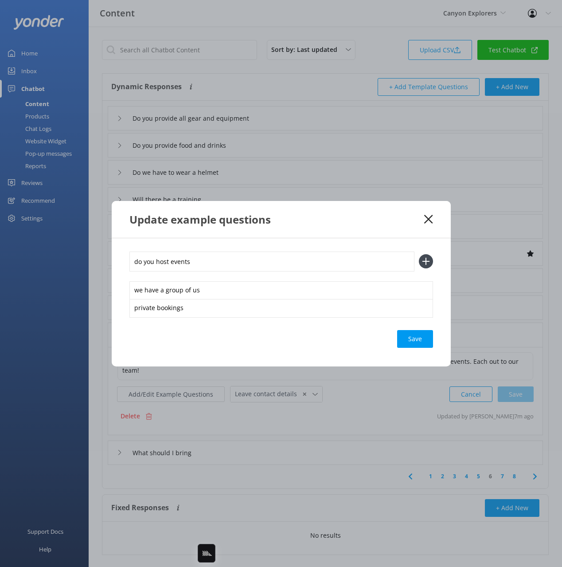
type input "do you host events"
click at [419, 254] on button at bounding box center [426, 261] width 14 height 14
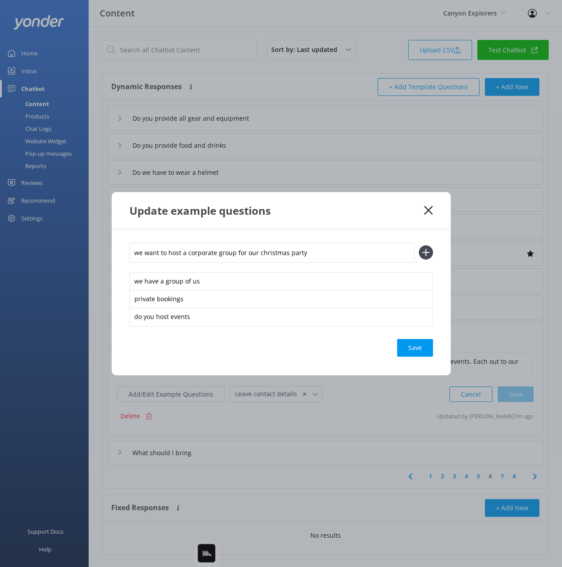
type input "we want to host a corporate group for our christmas party"
click at [419, 245] on button at bounding box center [426, 252] width 14 height 14
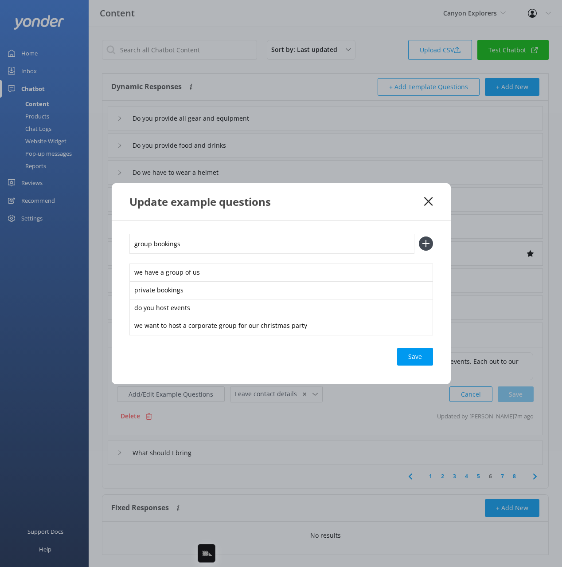
type input "group bookings"
click at [419, 236] on button at bounding box center [426, 243] width 14 height 14
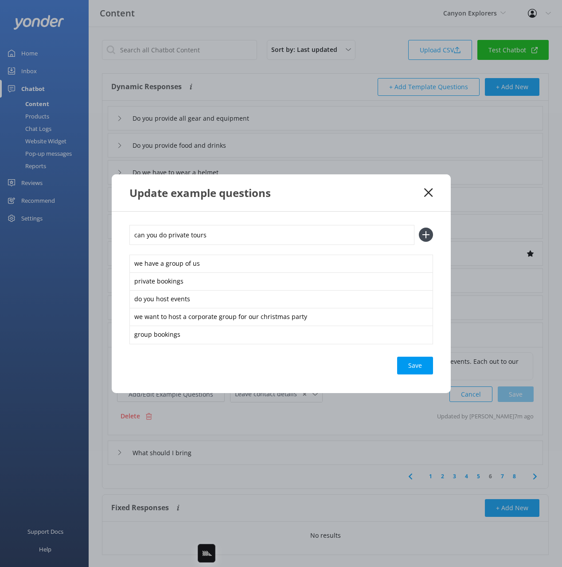
type input "can you do private tours"
click at [419, 227] on button at bounding box center [426, 234] width 14 height 14
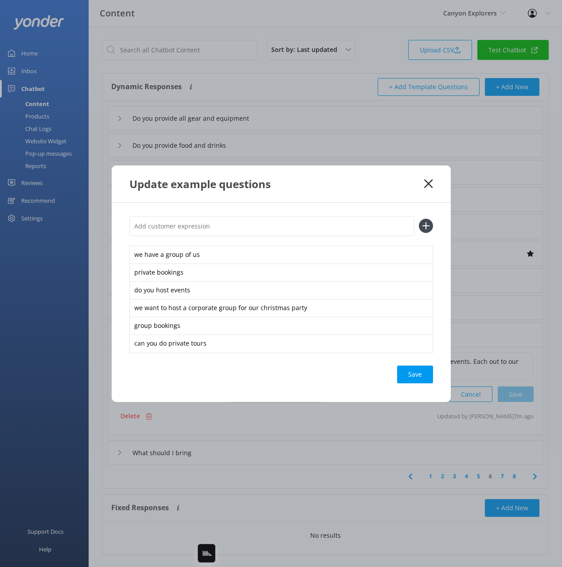
type input "d"
click at [298, 226] on input "how do we organise a exclusive trip for a group of 30 poeple" at bounding box center [271, 226] width 285 height 20
type input "how do we organise a exclusive trip for a group of 30 people"
click at [419, 219] on button at bounding box center [426, 226] width 14 height 14
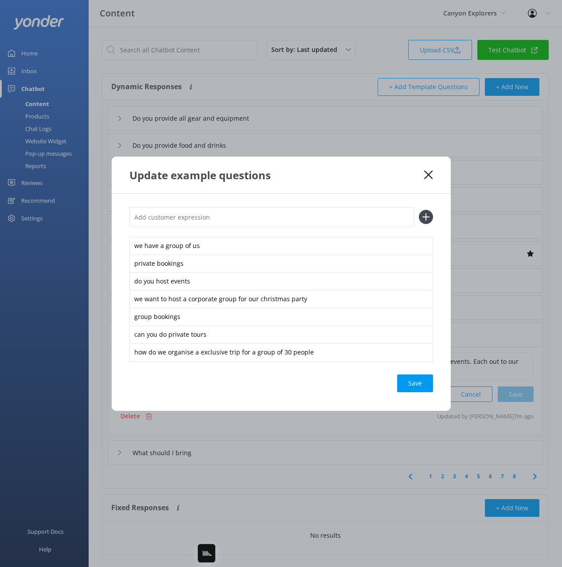
click at [339, 384] on div "Save" at bounding box center [281, 383] width 304 height 18
click at [429, 386] on div "Save" at bounding box center [415, 383] width 36 height 18
click at [315, 201] on div "we have a group of us private bookings do you host events we want to host a cor…" at bounding box center [281, 302] width 339 height 217
click at [427, 171] on icon at bounding box center [428, 174] width 8 height 9
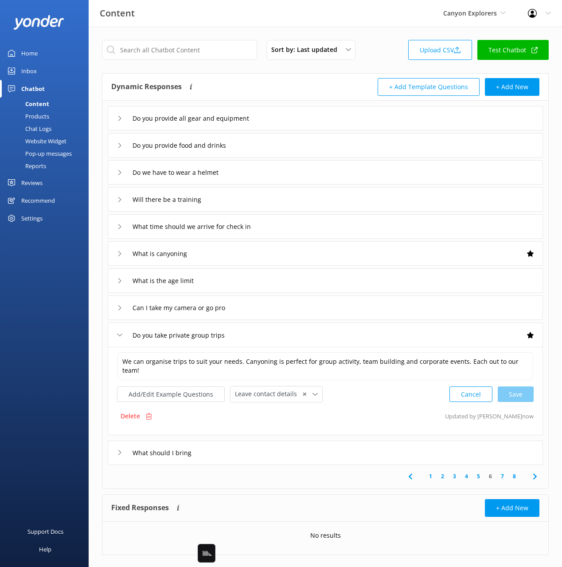
drag, startPoint x: 310, startPoint y: 331, endPoint x: 344, endPoint y: 368, distance: 49.9
click at [310, 331] on div "Do you take private group trips" at bounding box center [325, 334] width 435 height 24
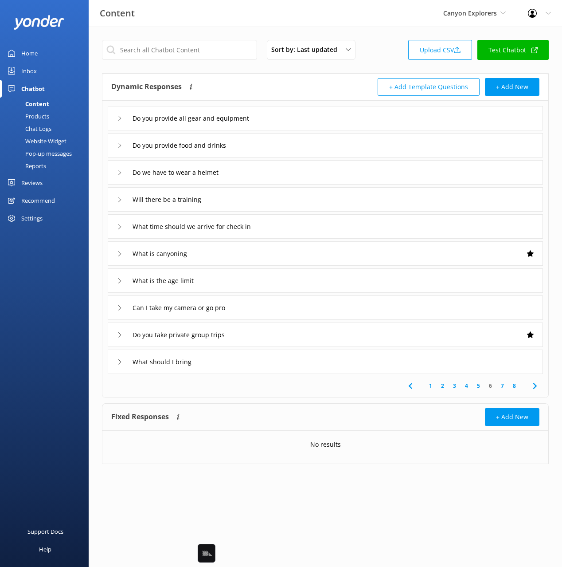
drag, startPoint x: 274, startPoint y: 396, endPoint x: 487, endPoint y: 392, distance: 213.8
click at [275, 396] on div "1 2 3 4 5 6 7 8" at bounding box center [325, 386] width 443 height 24
click at [537, 383] on icon at bounding box center [535, 385] width 11 height 11
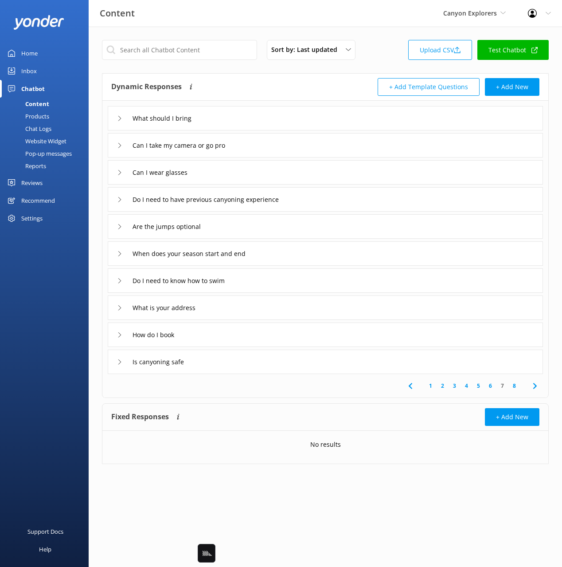
click at [263, 90] on div "Dynamic Responses Dynamic responses rely on the Large Language Model to create …" at bounding box center [218, 87] width 214 height 18
click at [151, 125] on input "Are the jumps optional" at bounding box center [169, 118] width 82 height 13
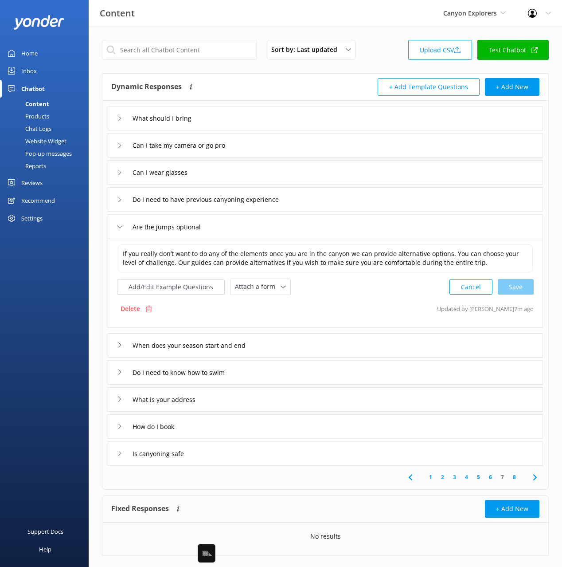
click at [270, 227] on div "Are the jumps optional" at bounding box center [325, 226] width 435 height 24
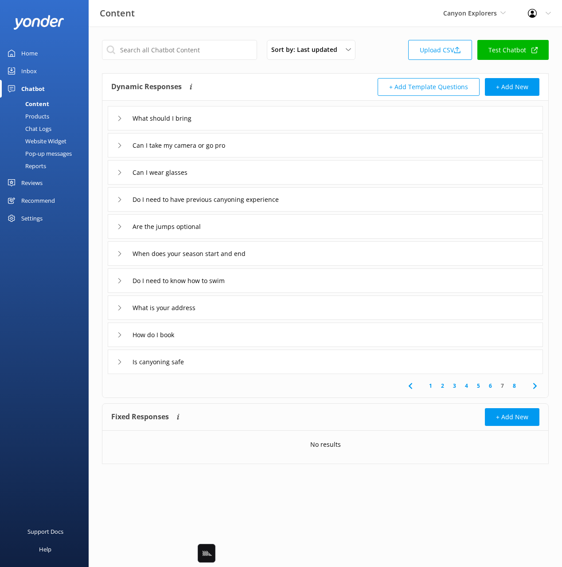
click at [261, 307] on div "What is your address" at bounding box center [325, 307] width 435 height 24
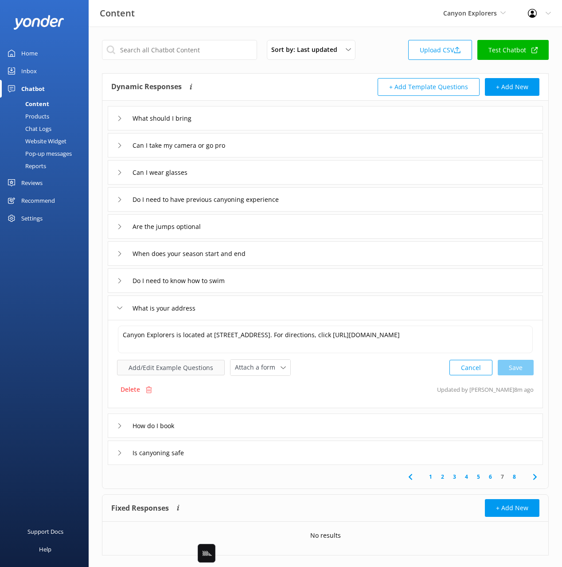
click at [189, 371] on button "Add/Edit Example Questions" at bounding box center [171, 368] width 108 height 16
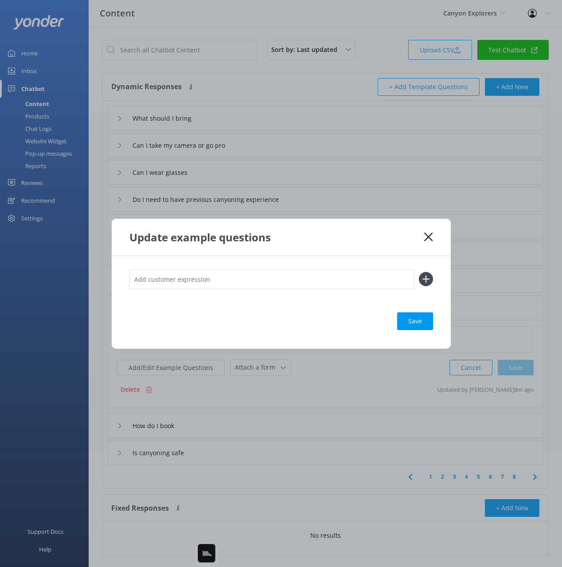
click at [266, 273] on input "text" at bounding box center [271, 279] width 285 height 20
type input "where do we meet"
click at [419, 272] on button at bounding box center [426, 279] width 14 height 14
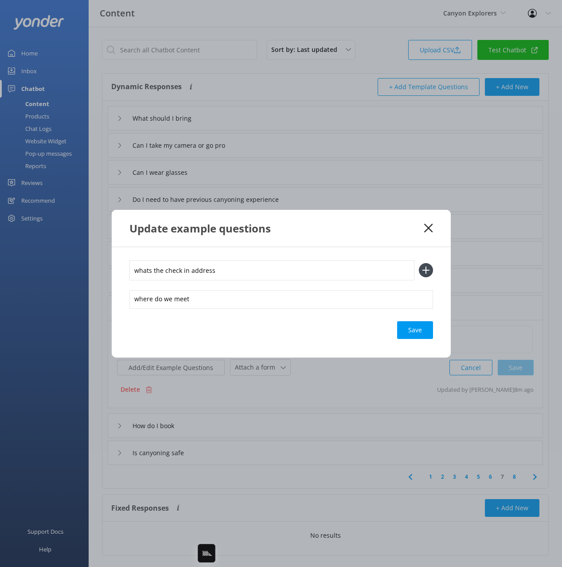
type input "whats the check in address"
click at [419, 263] on button at bounding box center [426, 270] width 14 height 14
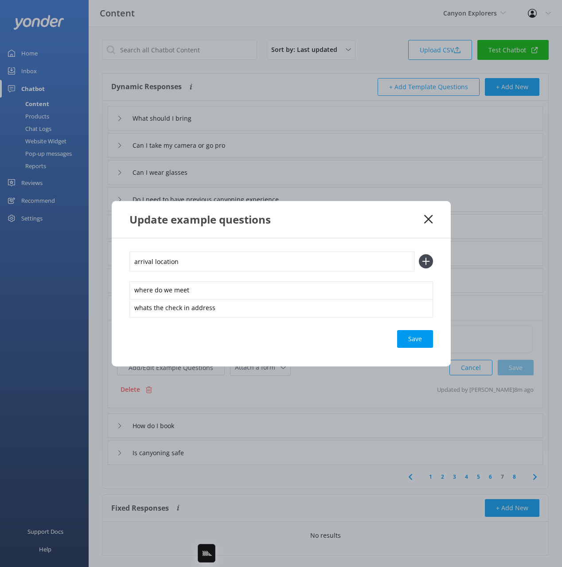
type input "arrival location"
click at [419, 254] on button at bounding box center [426, 261] width 14 height 14
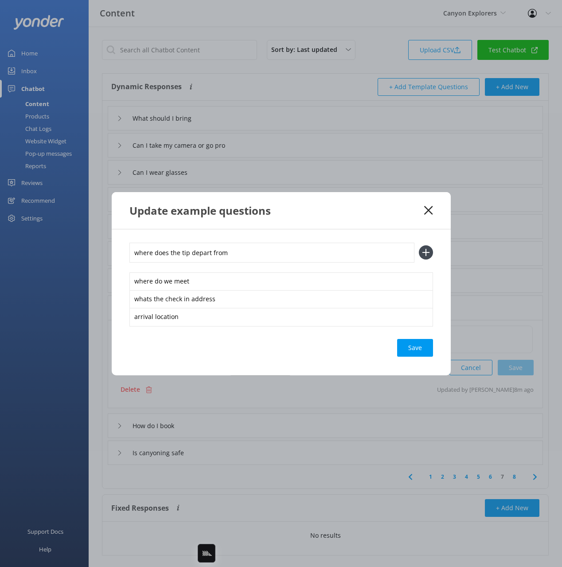
type input "where does the tip depart from"
click at [419, 245] on button at bounding box center [426, 252] width 14 height 14
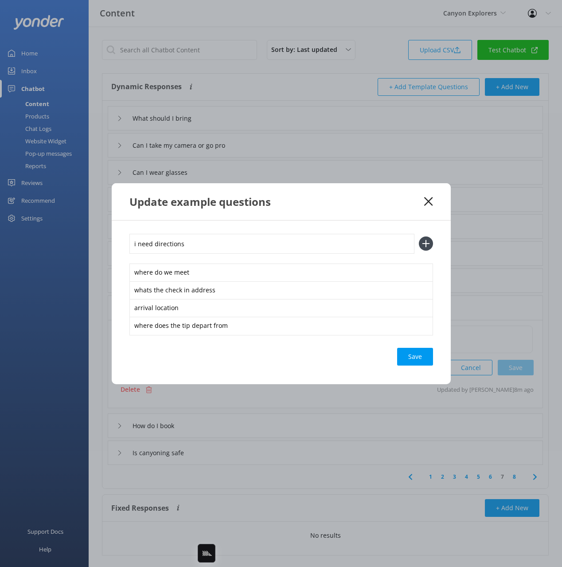
type input "i need directions"
click at [419, 236] on button at bounding box center [426, 243] width 14 height 14
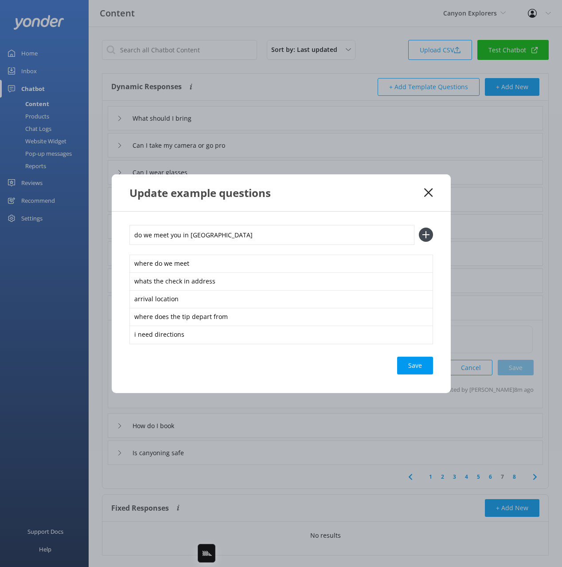
type input "do we meet you in queestown"
click at [419, 227] on button at bounding box center [426, 234] width 14 height 14
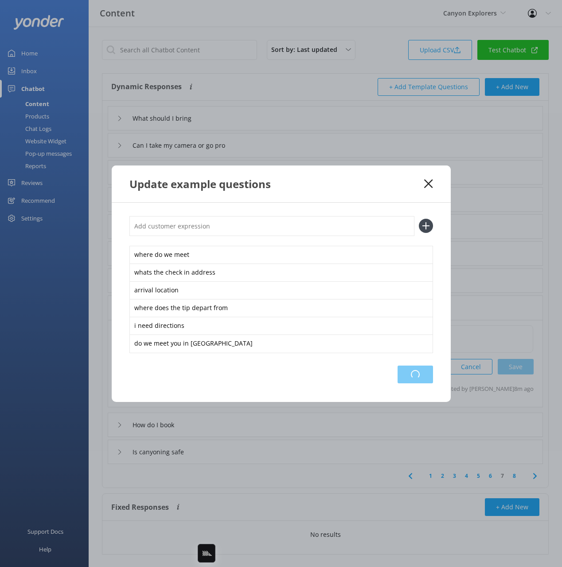
drag, startPoint x: 407, startPoint y: 374, endPoint x: 404, endPoint y: 378, distance: 5.0
click at [407, 374] on div "Loading.." at bounding box center [415, 374] width 35 height 18
click at [420, 371] on div "Save" at bounding box center [415, 374] width 36 height 18
click at [426, 183] on icon at bounding box center [428, 183] width 8 height 9
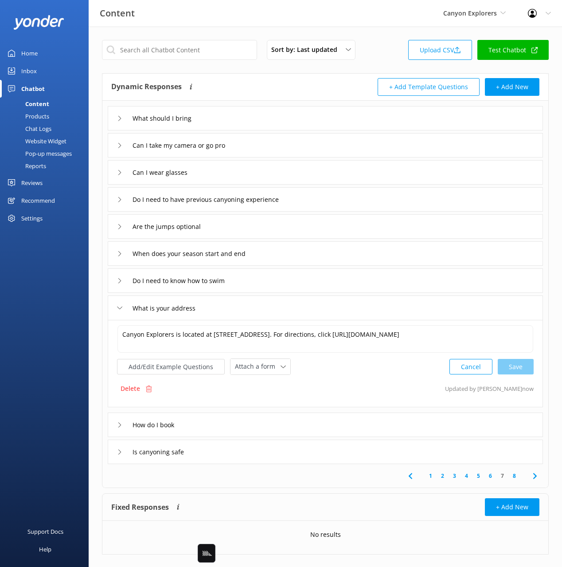
click at [268, 313] on div "What is your address" at bounding box center [325, 307] width 435 height 24
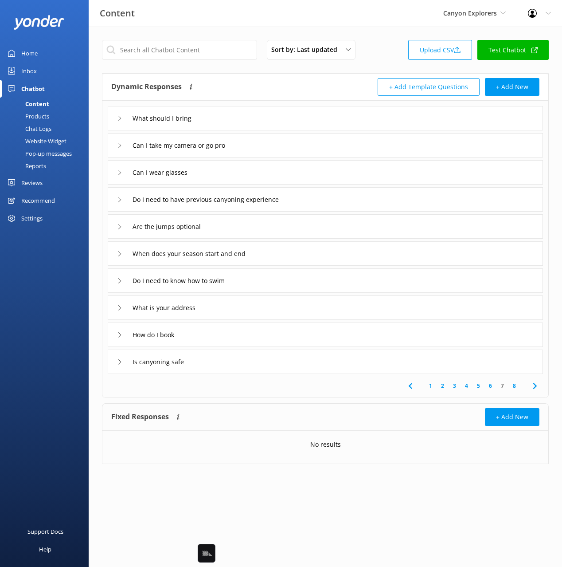
click at [268, 313] on div "What is your address" at bounding box center [325, 307] width 435 height 24
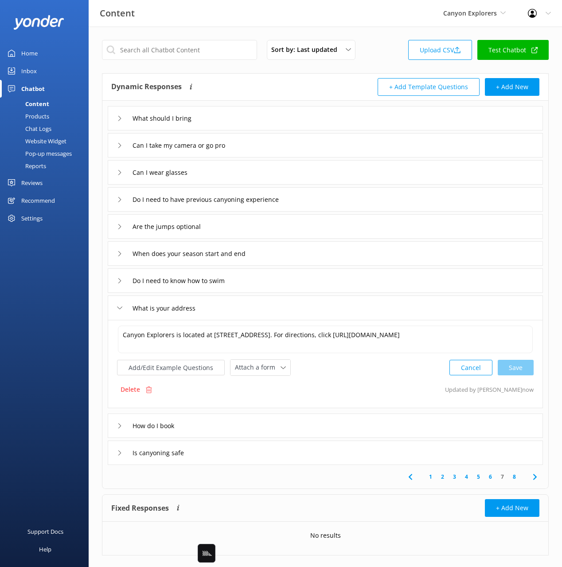
click at [268, 313] on div "What is your address" at bounding box center [325, 307] width 435 height 24
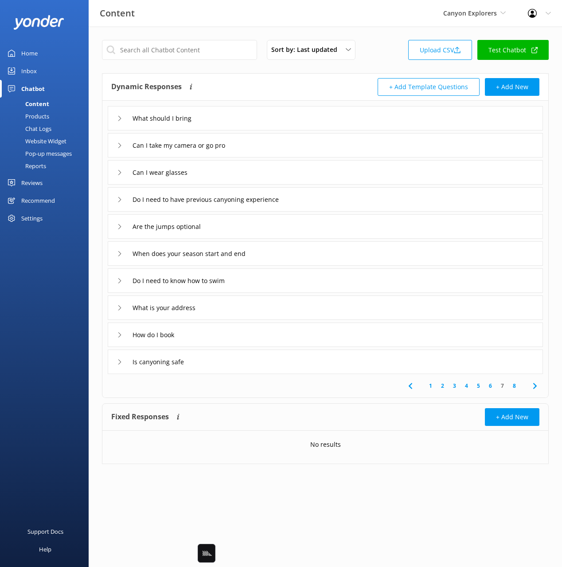
click at [259, 343] on div "How do I book" at bounding box center [325, 334] width 435 height 24
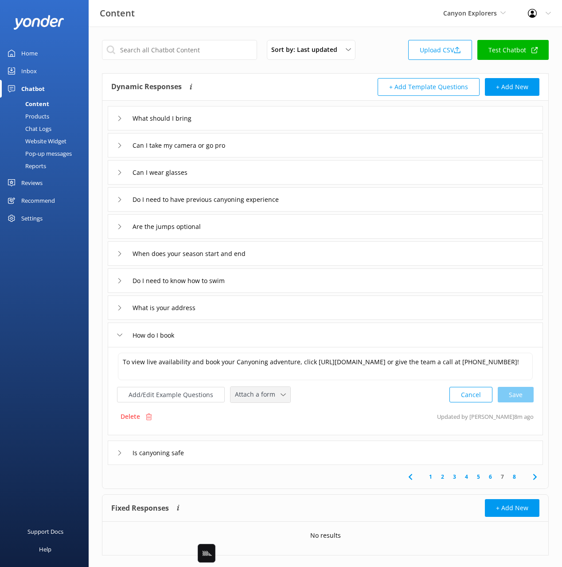
click at [254, 395] on span "Attach a form" at bounding box center [258, 394] width 46 height 10
drag, startPoint x: 255, startPoint y: 433, endPoint x: 213, endPoint y: 408, distance: 48.3
click at [254, 432] on div "Check availability" at bounding box center [257, 431] width 44 height 9
click at [193, 398] on button "Add/Edit Example Questions" at bounding box center [171, 394] width 108 height 16
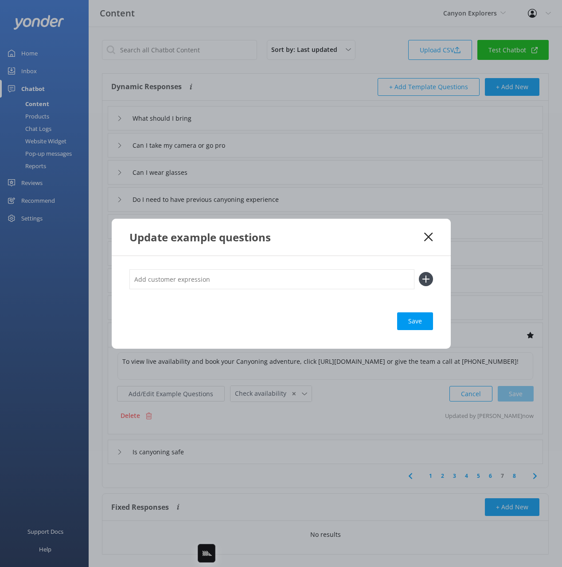
click at [242, 284] on input "text" at bounding box center [271, 279] width 285 height 20
type input "Check Availability"
click at [419, 272] on button at bounding box center [426, 279] width 14 height 14
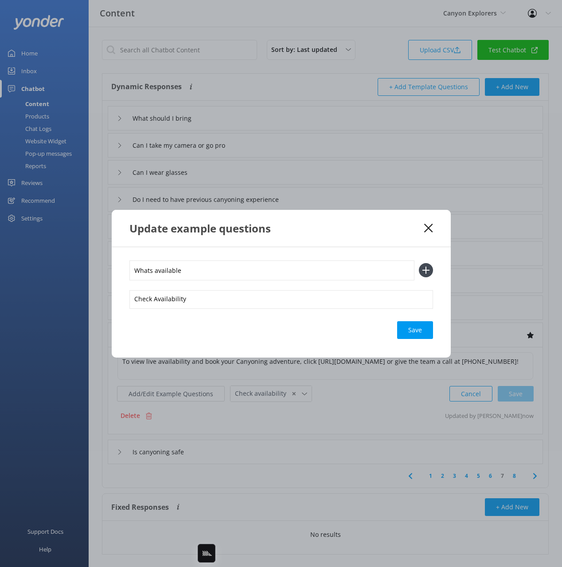
type input "Whats available"
click at [419, 263] on button at bounding box center [426, 270] width 14 height 14
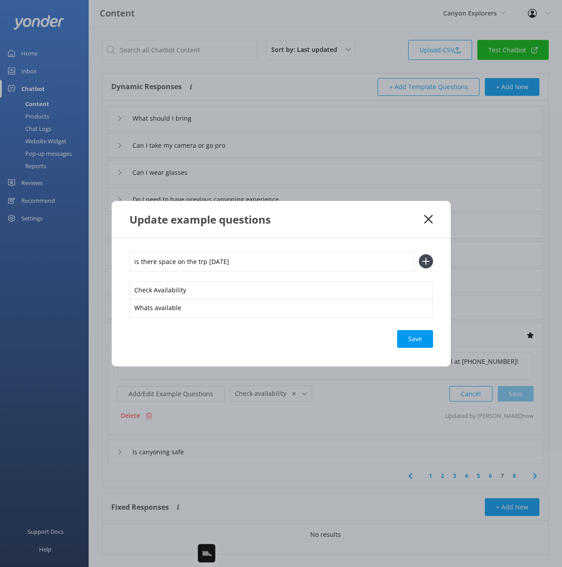
drag, startPoint x: 201, startPoint y: 259, endPoint x: 204, endPoint y: 269, distance: 9.8
click at [202, 261] on input "is there space on the trp tomorrow" at bounding box center [271, 261] width 285 height 20
type input "is there space on the trip tomorrow"
click at [419, 254] on button at bounding box center [426, 261] width 14 height 14
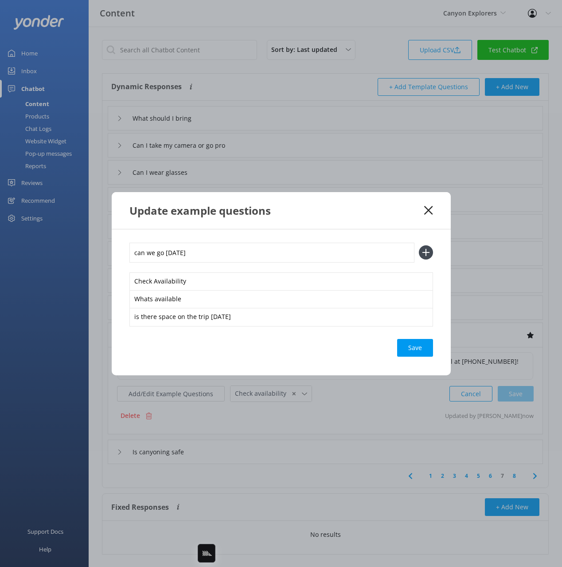
type input "can we go on saturday"
click at [419, 245] on button at bounding box center [426, 252] width 14 height 14
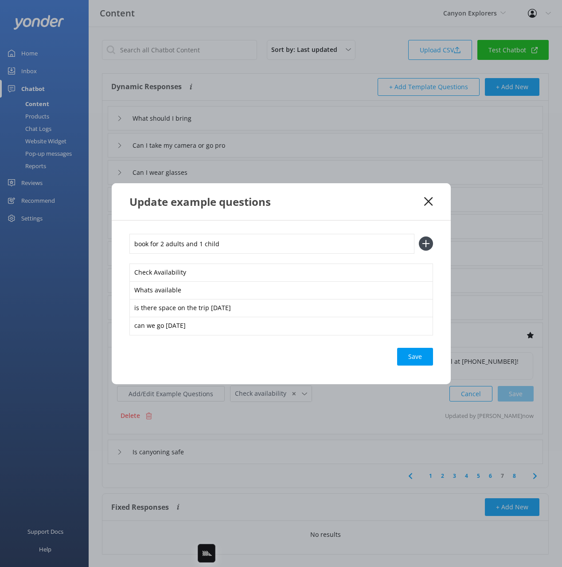
type input "book for 2 adults and 1 child"
click at [419, 236] on button at bounding box center [426, 243] width 14 height 14
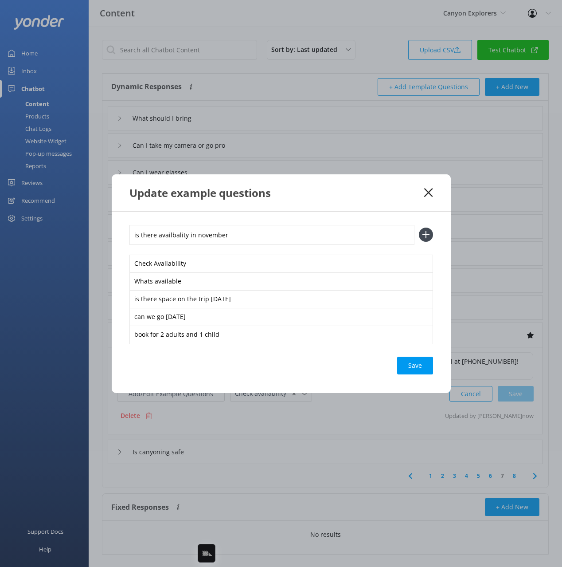
type input "is there availbality in november"
click at [419, 227] on button at bounding box center [426, 234] width 14 height 14
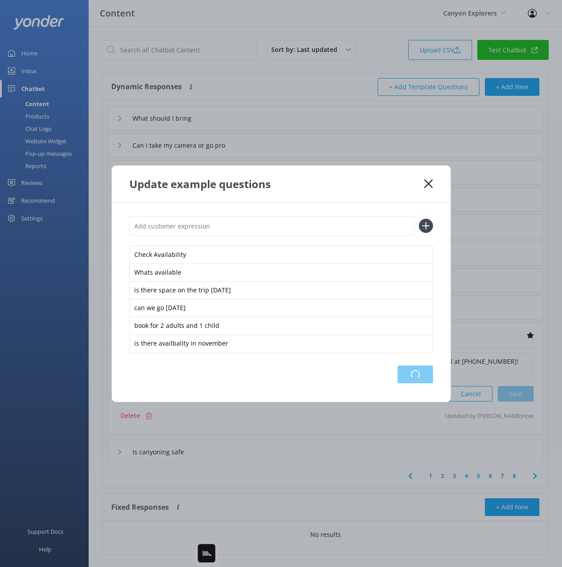
click at [410, 368] on div "Loading.." at bounding box center [415, 374] width 35 height 18
click at [319, 190] on div "Update example questions" at bounding box center [276, 183] width 295 height 15
click at [429, 180] on icon at bounding box center [428, 183] width 8 height 9
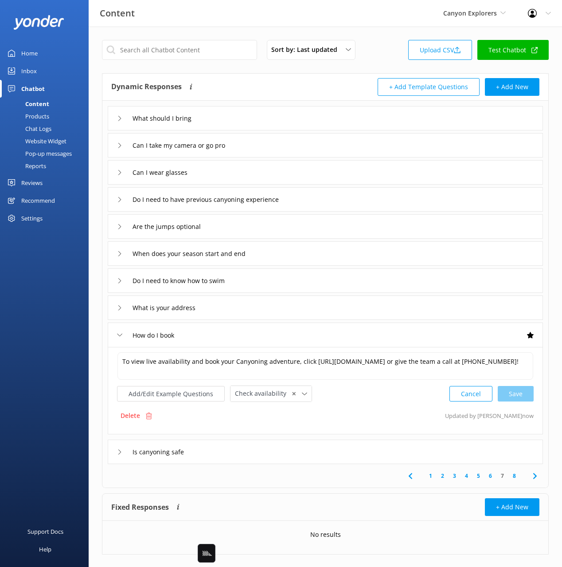
click at [243, 340] on div "How do I book" at bounding box center [325, 334] width 435 height 24
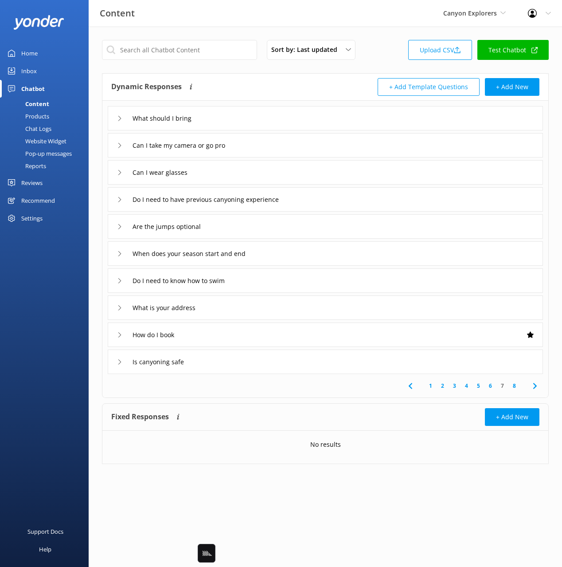
drag, startPoint x: 341, startPoint y: 393, endPoint x: 451, endPoint y: 393, distance: 110.4
click at [341, 393] on div "1 2 3 4 5 6 7 8" at bounding box center [325, 386] width 443 height 24
drag, startPoint x: 539, startPoint y: 387, endPoint x: 539, endPoint y: 397, distance: 10.2
click at [539, 387] on icon at bounding box center [535, 385] width 11 height 11
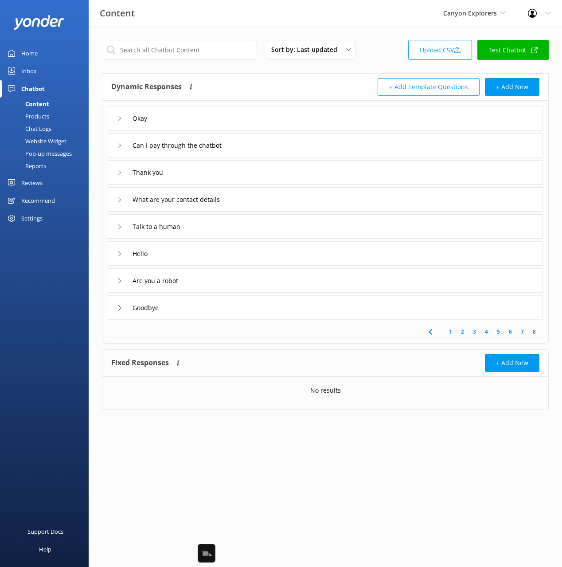
click at [267, 92] on div "Dynamic Responses Dynamic responses rely on the Large Language Model to create …" at bounding box center [218, 87] width 214 height 18
drag, startPoint x: 257, startPoint y: 199, endPoint x: 259, endPoint y: 210, distance: 11.2
click at [257, 199] on div "What are your contact details" at bounding box center [325, 199] width 435 height 24
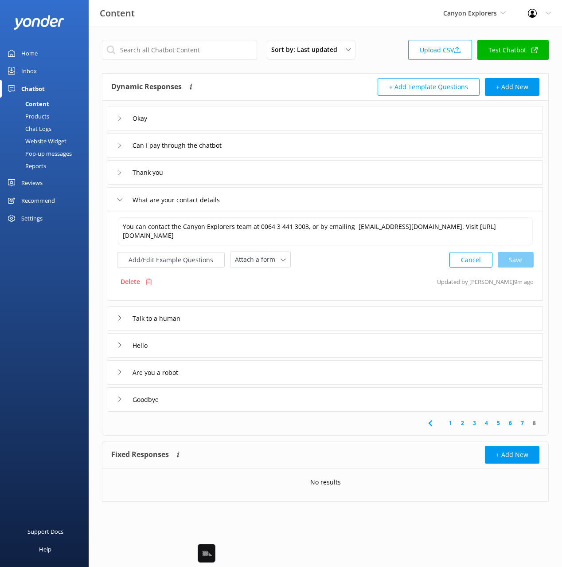
drag, startPoint x: 250, startPoint y: 256, endPoint x: 260, endPoint y: 306, distance: 50.7
click at [250, 256] on span "Attach a form" at bounding box center [258, 260] width 46 height 10
click at [261, 276] on div "Leave contact details" at bounding box center [262, 278] width 54 height 9
click at [249, 316] on div "Talk to a human" at bounding box center [325, 317] width 435 height 24
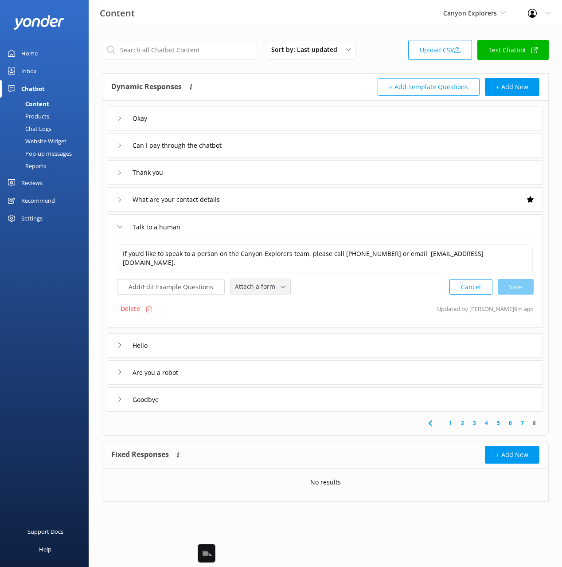
drag, startPoint x: 242, startPoint y: 289, endPoint x: 259, endPoint y: 308, distance: 25.4
click at [242, 289] on span "Attach a form" at bounding box center [258, 287] width 46 height 10
click at [263, 303] on div "Leave contact details" at bounding box center [262, 305] width 54 height 9
click at [189, 288] on button "Add/Edit Example Questions" at bounding box center [171, 286] width 108 height 16
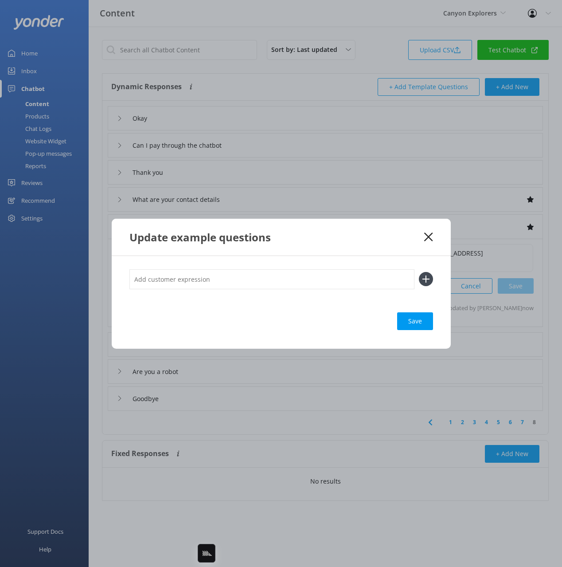
click at [208, 282] on input "text" at bounding box center [271, 279] width 285 height 20
type input "agent"
click at [419, 272] on button at bounding box center [426, 279] width 14 height 14
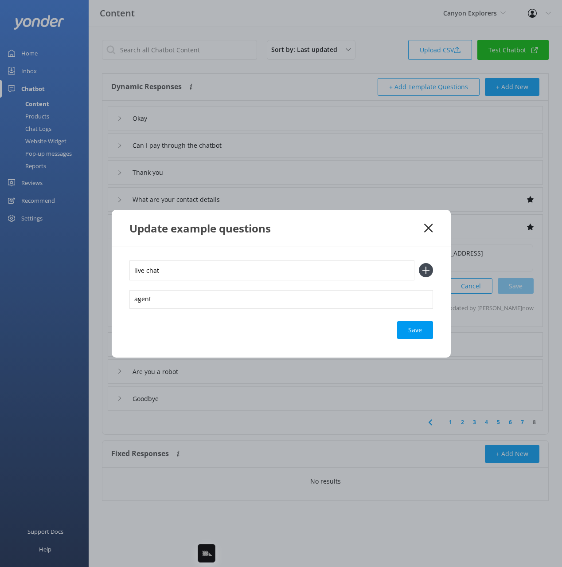
type input "live chat"
click at [419, 263] on button at bounding box center [426, 270] width 14 height 14
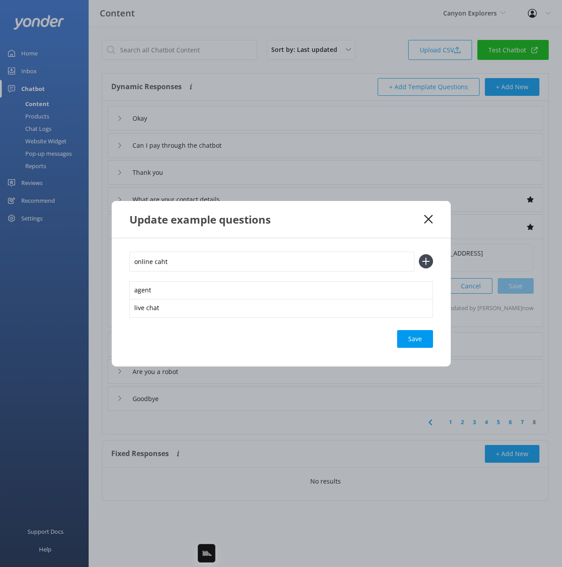
type input "online caht"
click at [419, 254] on button at bounding box center [426, 261] width 14 height 14
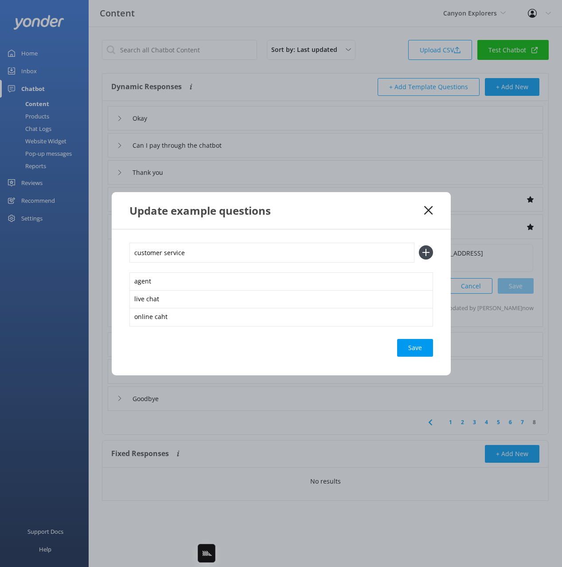
type input "customer service"
click at [419, 245] on button at bounding box center [426, 252] width 14 height 14
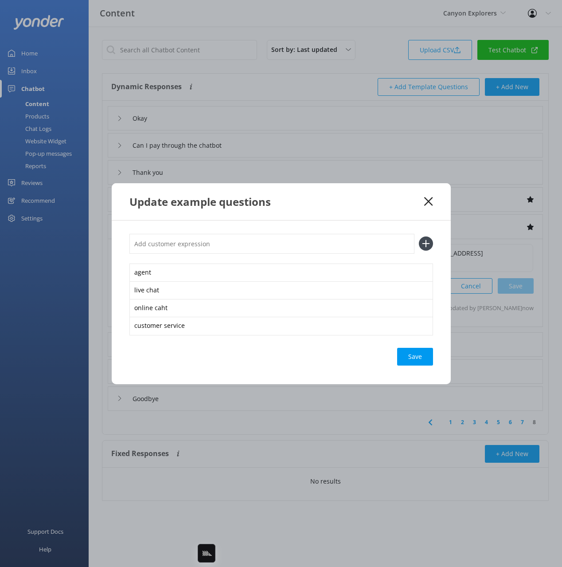
type input "w"
type input "speak to staff"
click at [419, 236] on button at bounding box center [426, 243] width 14 height 14
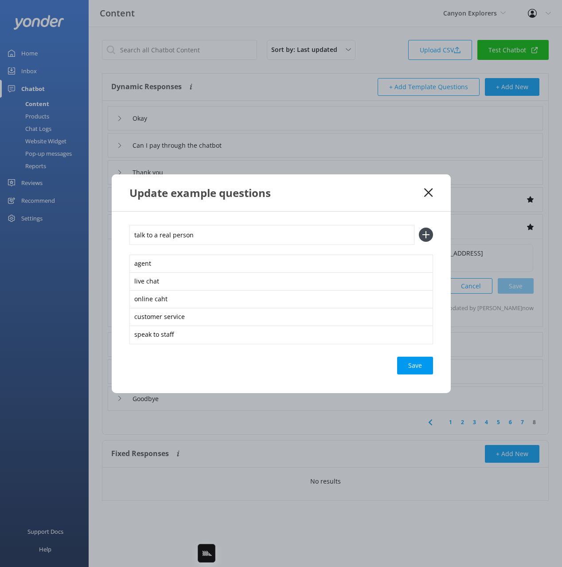
type input "talk to a real person"
click at [419, 227] on button at bounding box center [426, 234] width 14 height 14
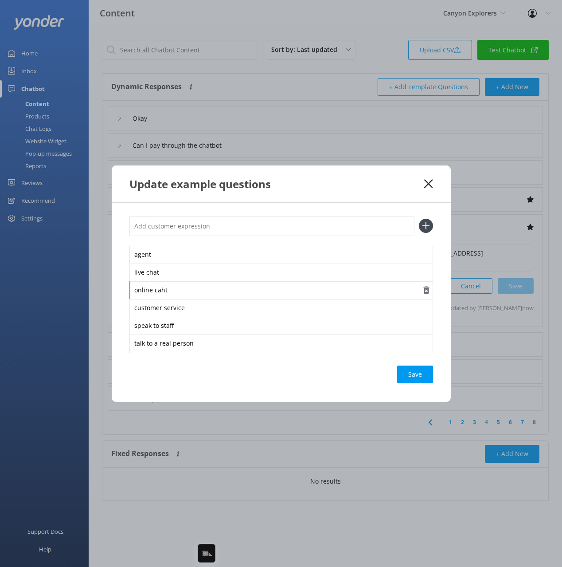
click at [156, 288] on div "online caht" at bounding box center [281, 290] width 304 height 19
click at [188, 229] on input "text" at bounding box center [271, 226] width 285 height 20
type input "representative"
click at [419, 219] on button at bounding box center [426, 226] width 14 height 14
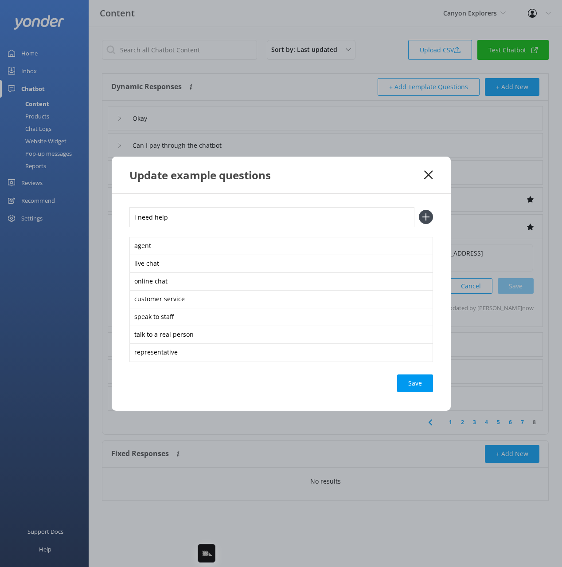
type input "i need help"
click at [419, 210] on button at bounding box center [426, 217] width 14 height 14
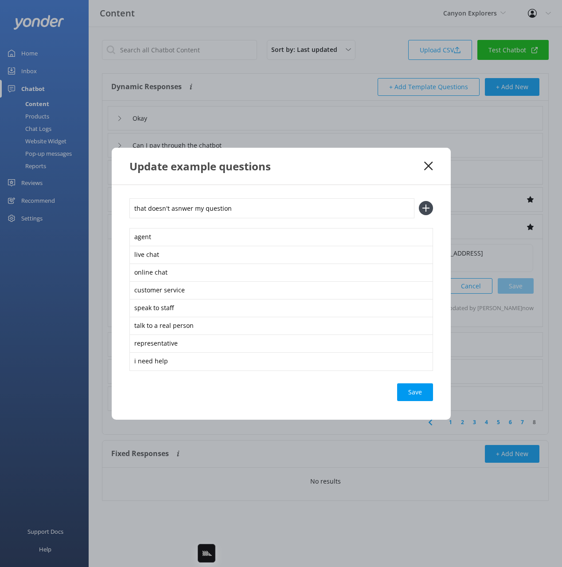
click at [181, 213] on input "that doesn't asnwer my question" at bounding box center [271, 208] width 285 height 20
click at [212, 208] on input "that doesn't asnwer my answer" at bounding box center [271, 208] width 285 height 20
drag, startPoint x: 174, startPoint y: 212, endPoint x: 184, endPoint y: 208, distance: 11.7
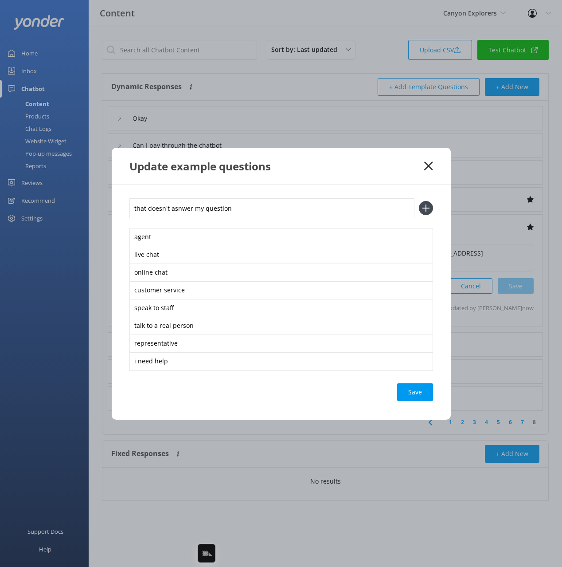
click at [185, 207] on input "that doesn't asnwer my question" at bounding box center [271, 208] width 285 height 20
click at [182, 208] on input "that doesn't asnwer my question" at bounding box center [271, 208] width 285 height 20
type input "that doesn't answer my question"
click at [421, 208] on icon at bounding box center [426, 208] width 14 height 14
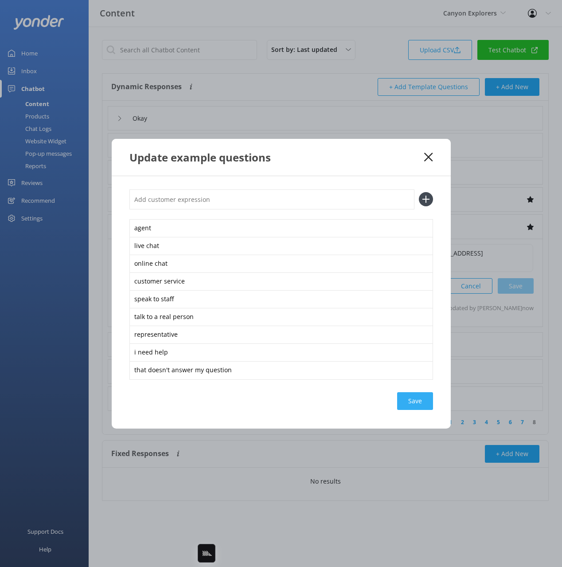
click at [411, 394] on div "Save" at bounding box center [415, 401] width 36 height 18
drag, startPoint x: 395, startPoint y: 168, endPoint x: 428, endPoint y: 159, distance: 34.4
click at [396, 168] on div "Update example questions" at bounding box center [281, 157] width 339 height 37
click at [431, 155] on use at bounding box center [428, 157] width 8 height 8
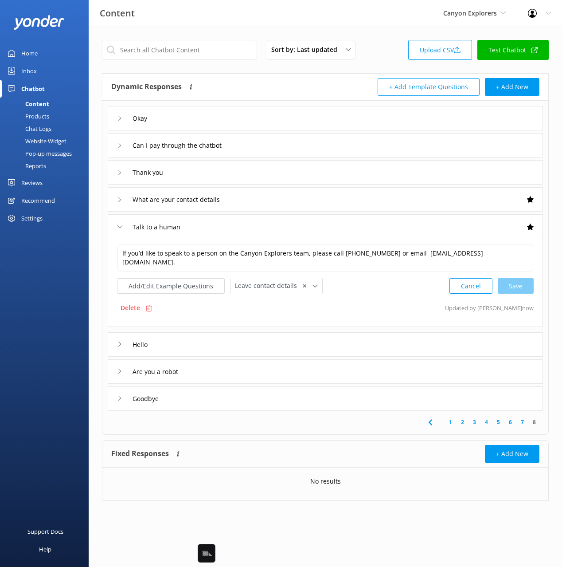
click at [274, 232] on div "Talk to a human" at bounding box center [325, 226] width 435 height 24
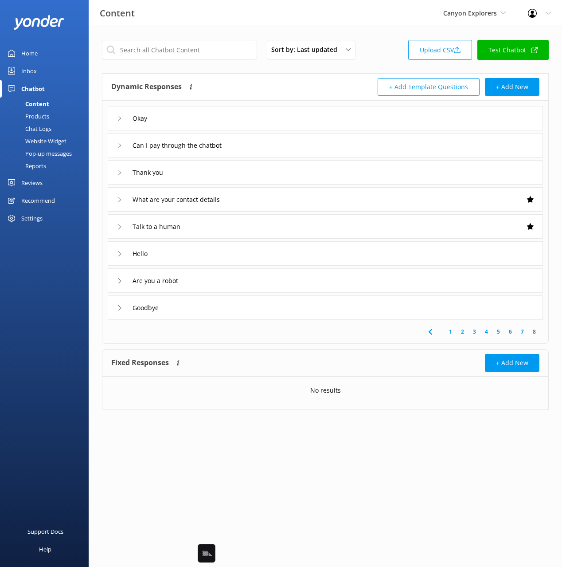
drag, startPoint x: 44, startPoint y: 303, endPoint x: 47, endPoint y: 262, distance: 40.9
click at [43, 301] on div "Support Docs Help" at bounding box center [44, 424] width 89 height 283
click at [57, 140] on div "Website Widget" at bounding box center [35, 141] width 61 height 12
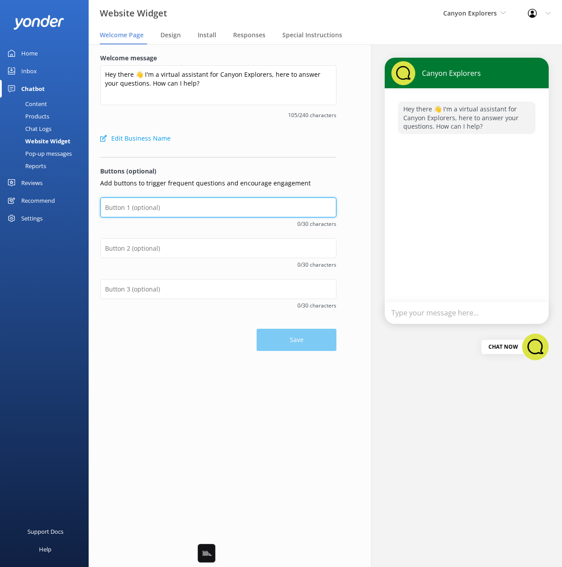
click at [179, 212] on input "text" at bounding box center [218, 207] width 236 height 20
type input "Check Availability"
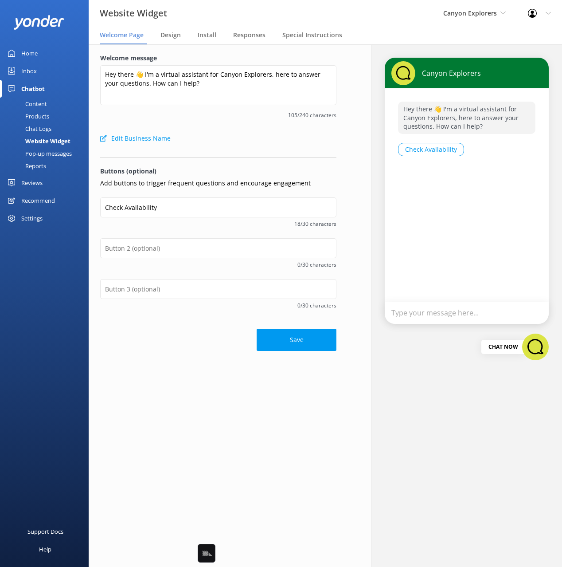
drag, startPoint x: 219, startPoint y: 236, endPoint x: 226, endPoint y: 235, distance: 7.1
click at [219, 236] on div "Check Availability 18/30 characters" at bounding box center [218, 217] width 236 height 41
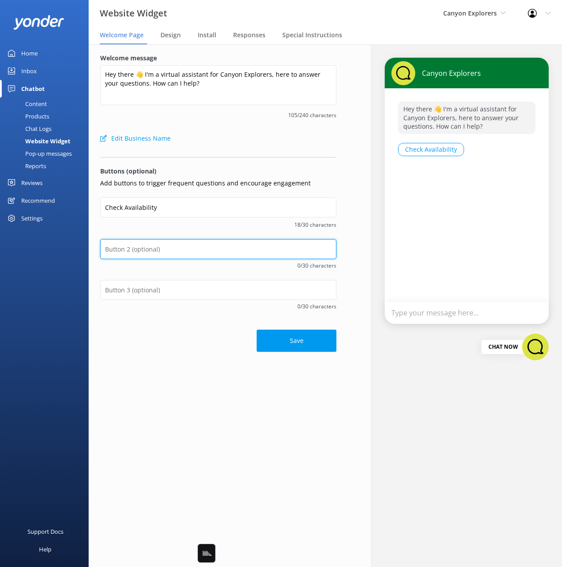
click at [148, 248] on input "text" at bounding box center [218, 249] width 236 height 20
click at [134, 233] on div "Check Availability 18/30 characters" at bounding box center [218, 218] width 236 height 42
click at [138, 247] on input "text" at bounding box center [218, 249] width 236 height 20
type input "S"
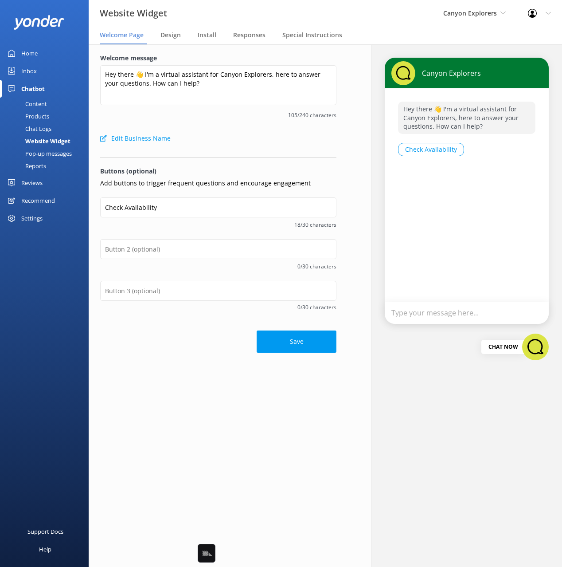
click at [50, 107] on link "Content" at bounding box center [46, 104] width 83 height 12
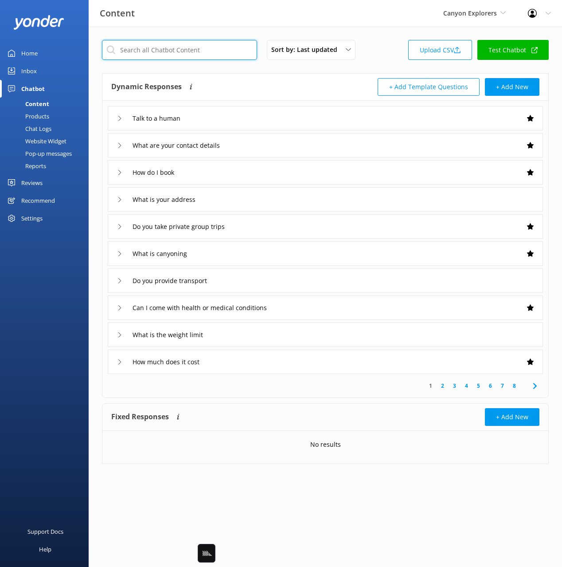
click at [191, 55] on input "text" at bounding box center [179, 50] width 155 height 20
type input "h"
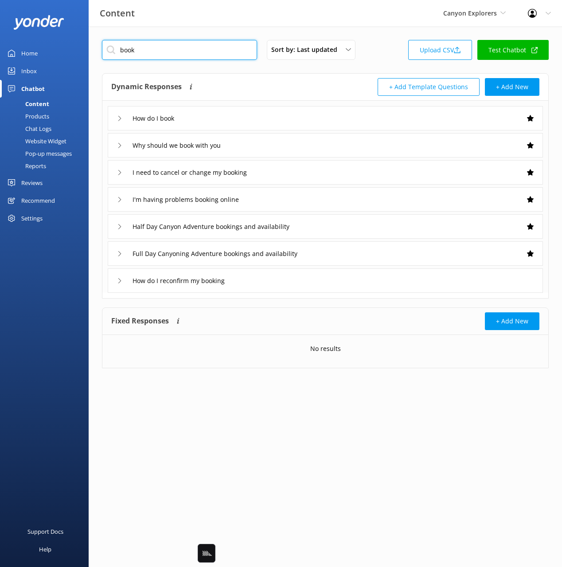
type input "book"
drag, startPoint x: 302, startPoint y: 78, endPoint x: 251, endPoint y: 120, distance: 65.2
click at [301, 79] on div "Dynamic Responses Dynamic responses rely on the Large Language Model to create …" at bounding box center [218, 87] width 214 height 18
drag, startPoint x: 244, startPoint y: 123, endPoint x: 249, endPoint y: 127, distance: 6.0
click at [244, 123] on div "How do I book" at bounding box center [325, 118] width 435 height 24
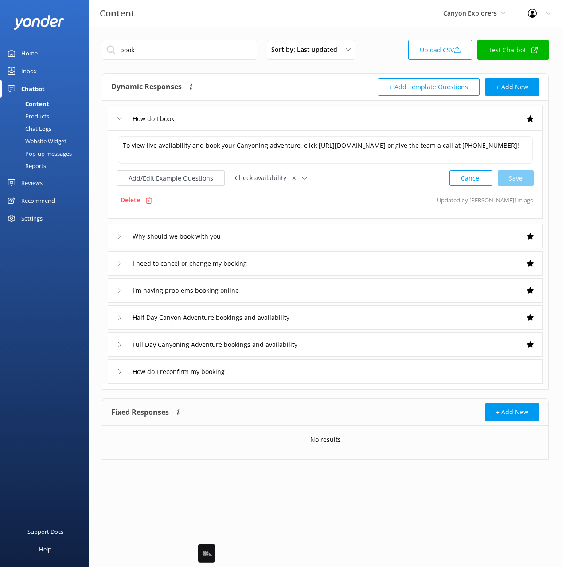
drag, startPoint x: 285, startPoint y: 98, endPoint x: 298, endPoint y: 100, distance: 13.5
click at [285, 98] on div "Dynamic Responses Dynamic responses rely on the Large Language Model to create …" at bounding box center [325, 87] width 446 height 27
click at [356, 154] on textarea "To view live availability and book your Canyoning adventure, click https://fare…" at bounding box center [325, 149] width 415 height 27
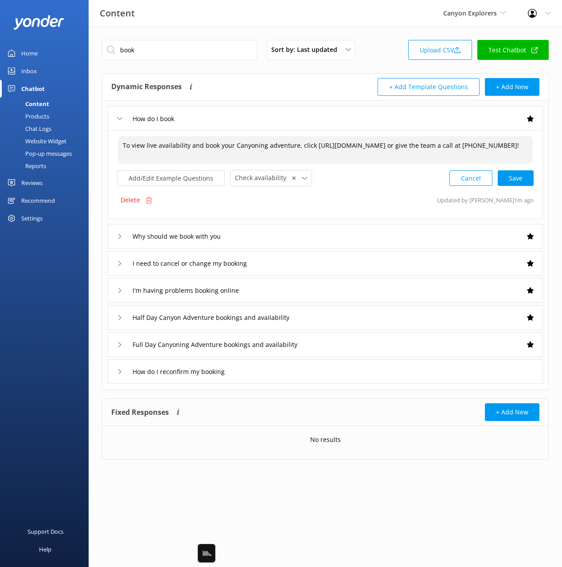
paste textarea "Trips run seasonally from October through April."
drag, startPoint x: 521, startPoint y: 179, endPoint x: 512, endPoint y: 203, distance: 25.1
click at [521, 179] on div "Cancel Save" at bounding box center [492, 178] width 84 height 16
type textarea "To view live availability and book your Canyoning adventure, click https://fare…"
click at [42, 139] on div "Website Widget" at bounding box center [35, 141] width 61 height 12
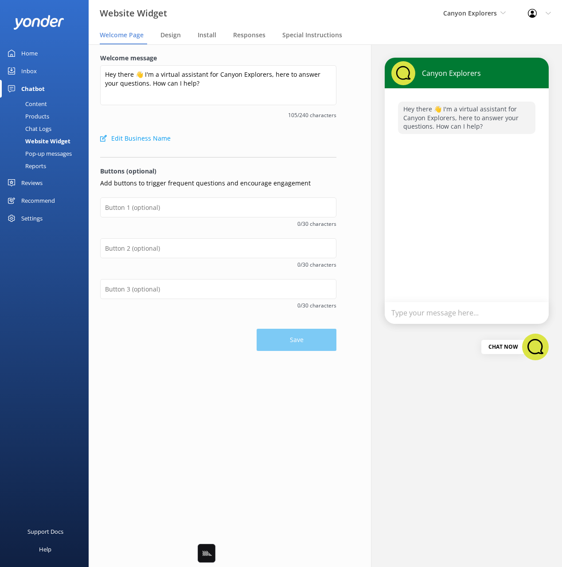
drag, startPoint x: 280, startPoint y: 128, endPoint x: 182, endPoint y: 202, distance: 122.5
click at [275, 131] on form "Welcome message Hey there 👋 I'm a virtual assistant for Canyon Explorers, here …" at bounding box center [218, 202] width 236 height 298
click at [181, 203] on input "text" at bounding box center [218, 207] width 236 height 20
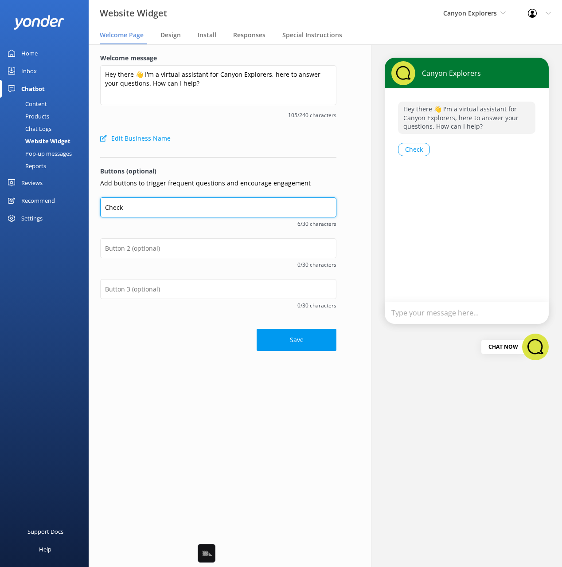
type input "Check Availability"
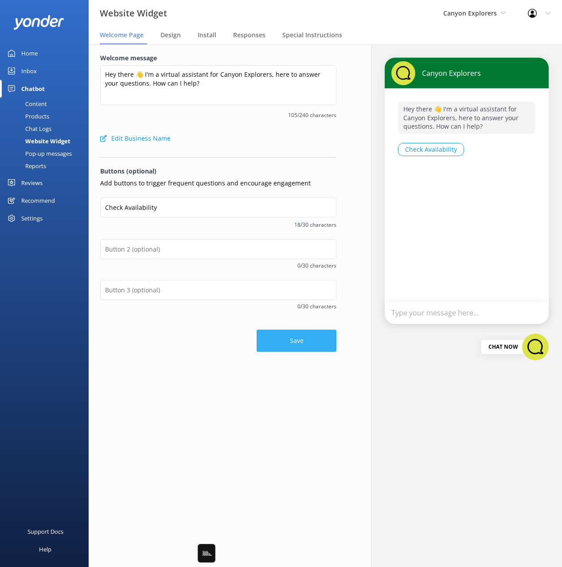
click at [316, 348] on button "Save" at bounding box center [297, 340] width 80 height 22
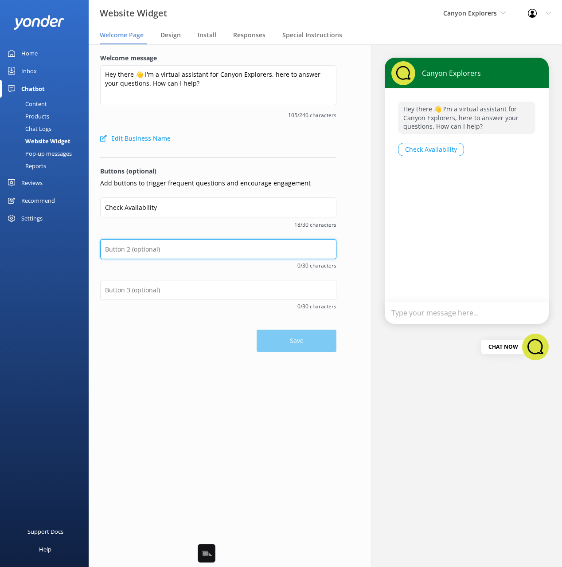
click at [175, 253] on input "text" at bounding box center [218, 249] width 236 height 20
click at [113, 249] on input "Pricing" at bounding box center [218, 249] width 236 height 20
drag, startPoint x: 113, startPoint y: 249, endPoint x: 130, endPoint y: 250, distance: 17.3
click at [113, 249] on input "Pricing" at bounding box center [218, 249] width 236 height 20
type input "T"
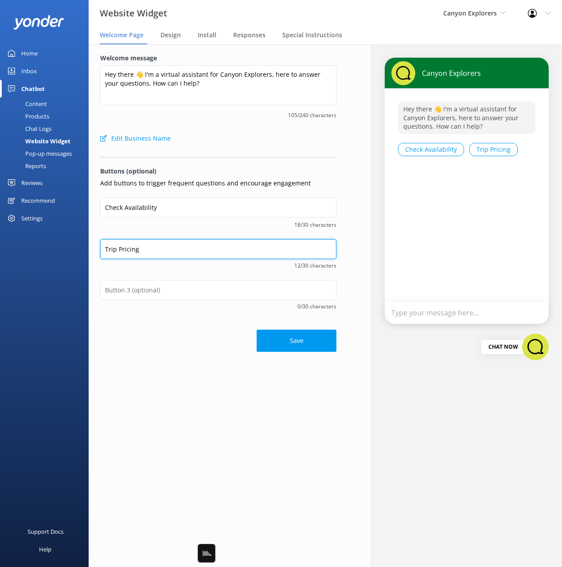
click at [161, 249] on input "Trip Pricing" at bounding box center [218, 249] width 236 height 20
type input "Special Deals"
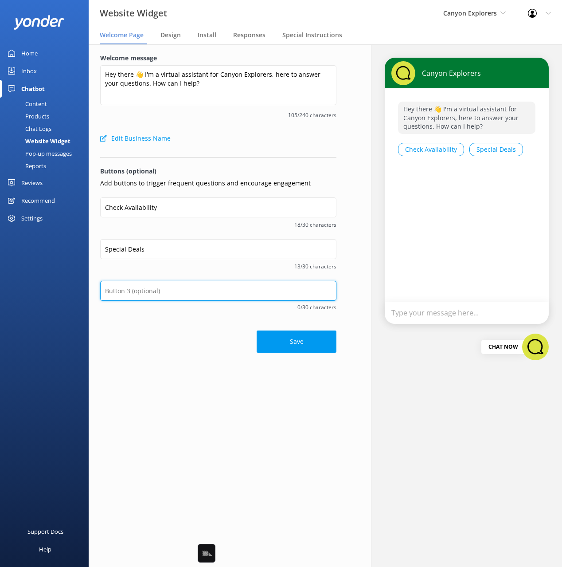
drag, startPoint x: 163, startPoint y: 289, endPoint x: 158, endPoint y: 285, distance: 6.0
click at [160, 286] on input "text" at bounding box center [218, 291] width 236 height 20
click at [157, 285] on input "text" at bounding box center [218, 291] width 236 height 20
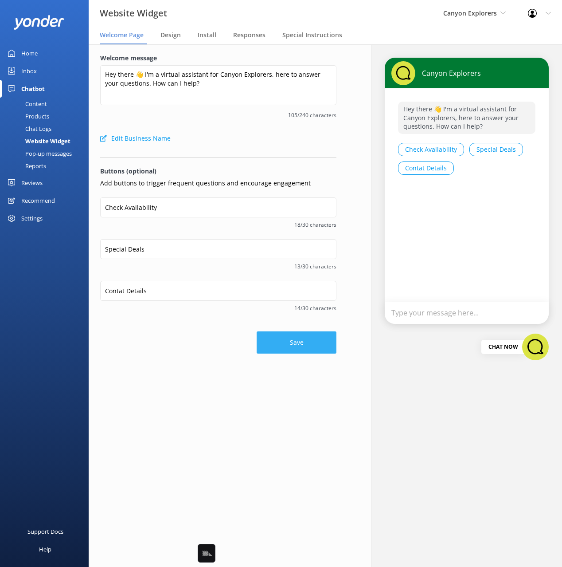
click at [286, 352] on button "Save" at bounding box center [297, 342] width 80 height 22
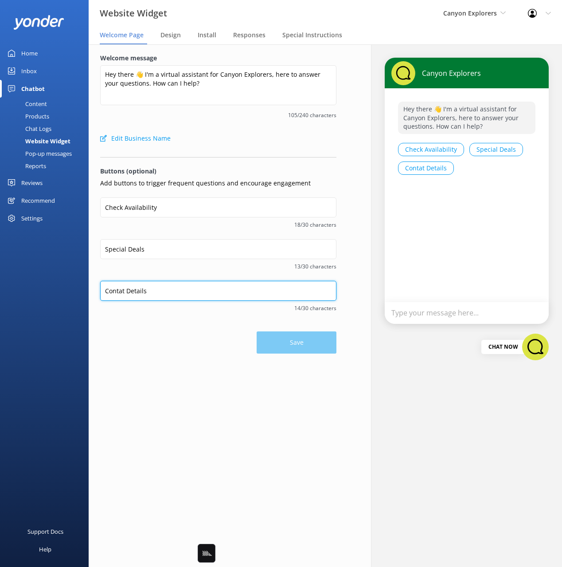
click at [110, 292] on input "Contat Details" at bounding box center [218, 291] width 236 height 20
click at [110, 291] on input "Contat Details" at bounding box center [218, 291] width 236 height 20
type input "Contact Details"
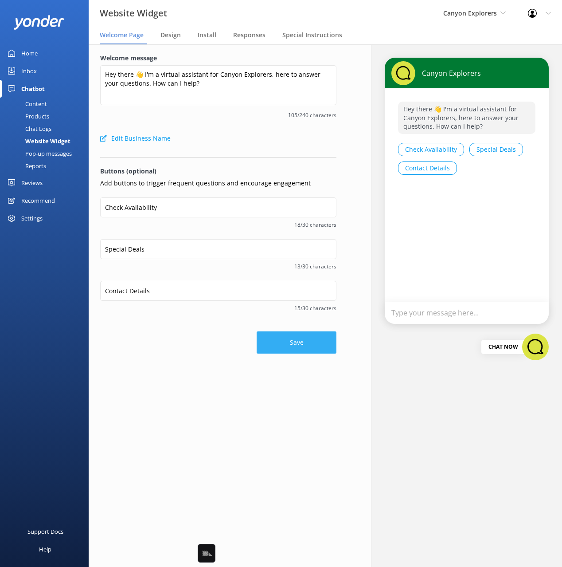
click at [302, 338] on button "Save" at bounding box center [297, 342] width 80 height 22
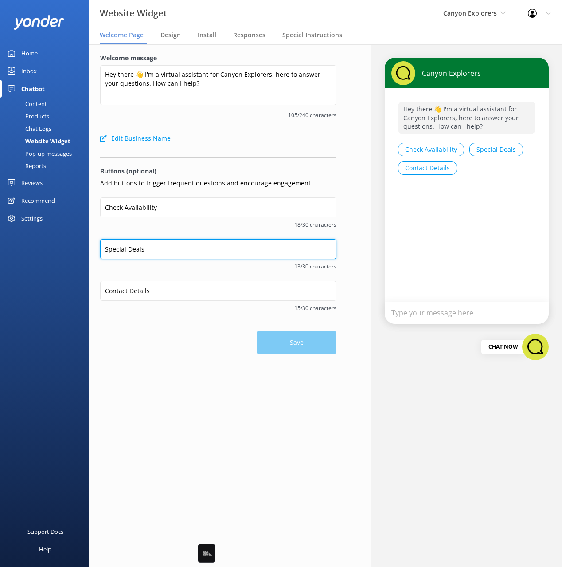
click at [135, 248] on input "Special Deals" at bounding box center [218, 249] width 236 height 20
type input "Special Offers"
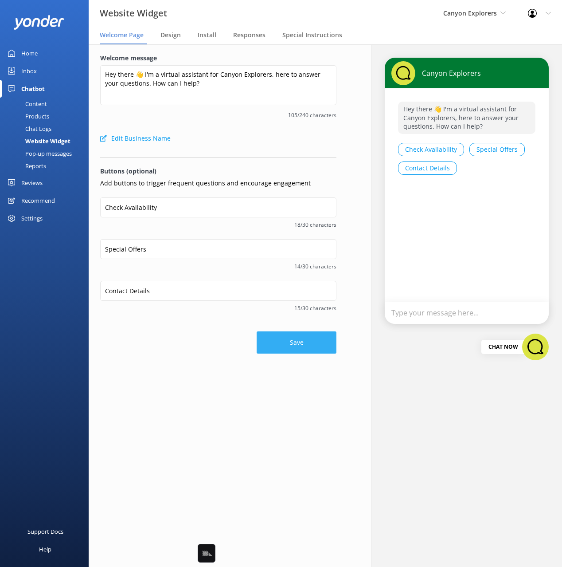
click at [280, 341] on button "Save" at bounding box center [297, 342] width 80 height 22
click at [181, 358] on div "Welcome message Hey there 👋 I'm a virtual assistant for Canyon Explorers, here …" at bounding box center [218, 203] width 259 height 318
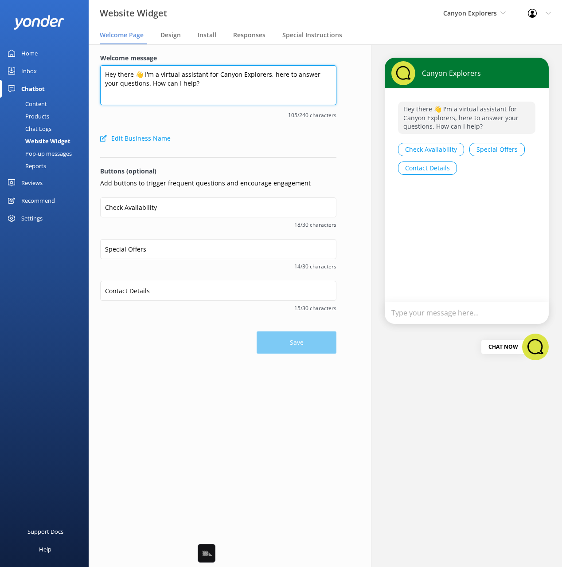
drag, startPoint x: 134, startPoint y: 74, endPoint x: 184, endPoint y: 106, distance: 59.6
click at [92, 74] on div "Welcome message Hey there 👋 I'm a virtual assistant for Canyon Explorers, here …" at bounding box center [218, 203] width 259 height 318
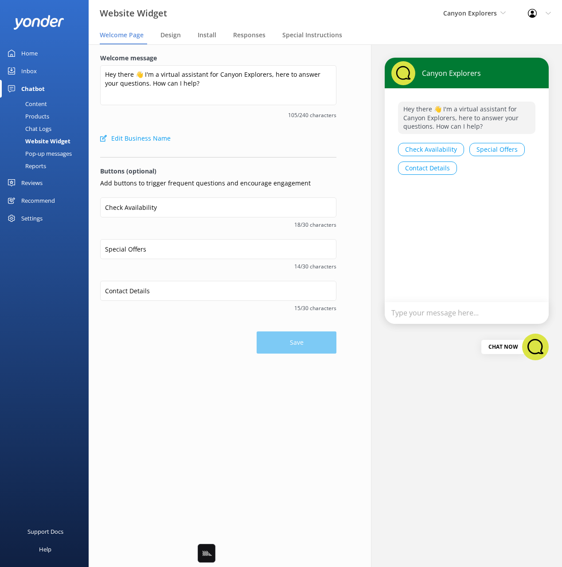
click at [190, 114] on span "105/240 characters" at bounding box center [218, 115] width 236 height 8
drag, startPoint x: 48, startPoint y: 127, endPoint x: 88, endPoint y: 127, distance: 39.9
click at [47, 127] on div "Chat Logs" at bounding box center [28, 128] width 46 height 12
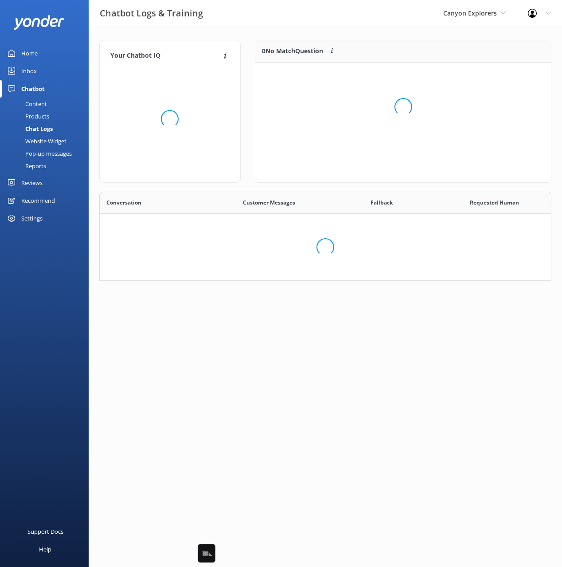
scroll to position [89, 452]
click at [45, 99] on div "Content" at bounding box center [26, 104] width 42 height 12
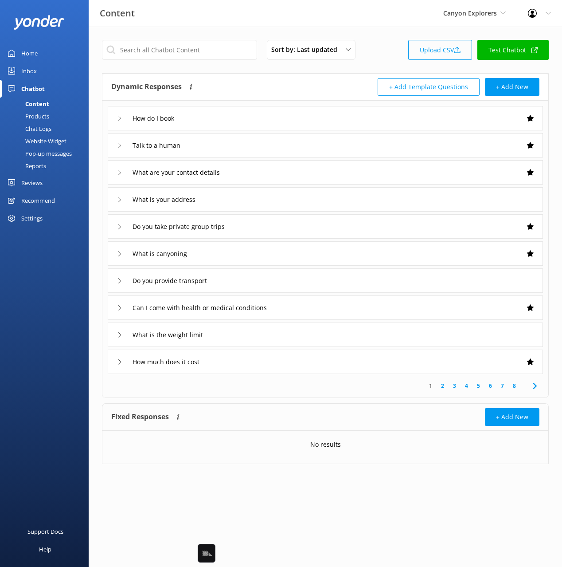
drag, startPoint x: 387, startPoint y: 59, endPoint x: 419, endPoint y: 57, distance: 31.5
click at [389, 59] on div "Sort by: Last updated Title Last updated Upload CSV Test Chatbot" at bounding box center [325, 52] width 447 height 25
click at [516, 50] on link "Test Chatbot" at bounding box center [513, 50] width 71 height 20
click at [39, 122] on div "Chat Logs" at bounding box center [28, 128] width 46 height 12
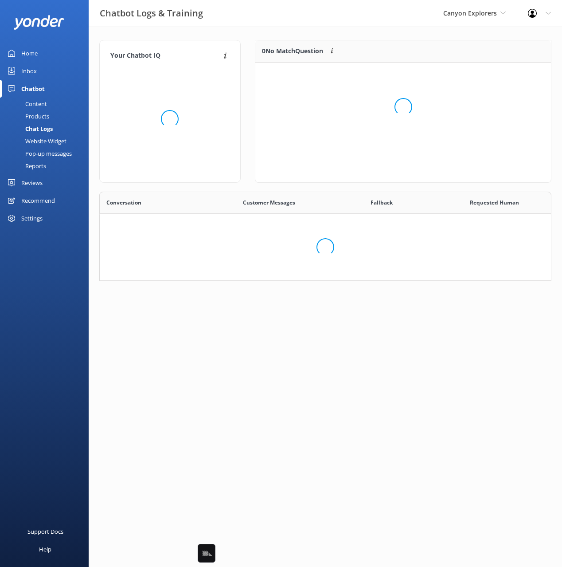
scroll to position [51, 452]
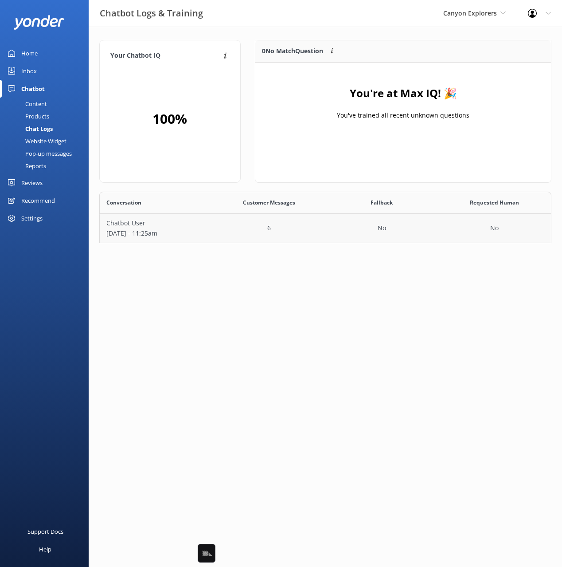
drag, startPoint x: 294, startPoint y: 174, endPoint x: 258, endPoint y: 216, distance: 55.6
click at [294, 174] on div "0 No Match Question Customers sometimes ask questions that don't fully match an…" at bounding box center [403, 111] width 297 height 143
click at [248, 223] on div "6" at bounding box center [269, 228] width 113 height 29
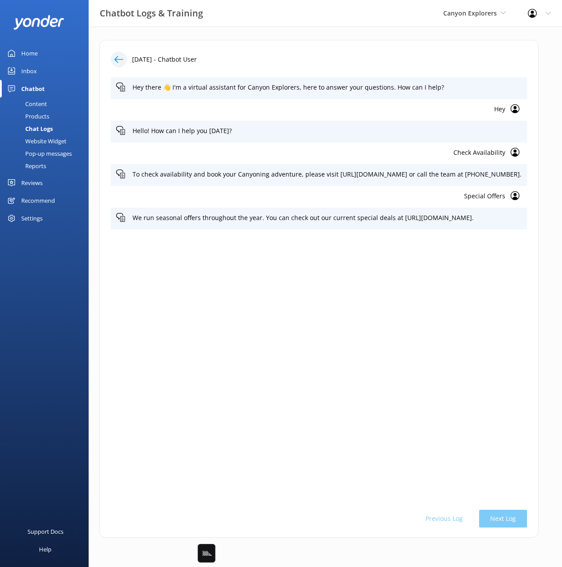
click at [502, 154] on p "Check Availability" at bounding box center [310, 153] width 389 height 10
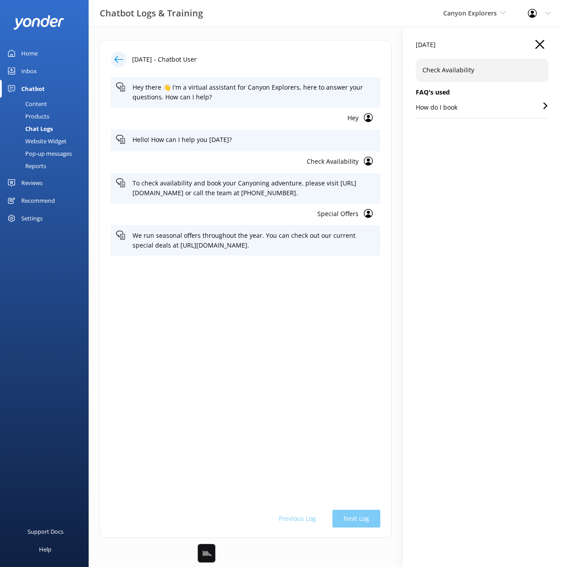
drag, startPoint x: 520, startPoint y: 179, endPoint x: 509, endPoint y: 154, distance: 26.8
click at [518, 174] on div "22 Aug 2025 Check Availability FAQ's used How do I book" at bounding box center [483, 297] width 160 height 540
click at [458, 109] on p "How do I book" at bounding box center [437, 107] width 42 height 10
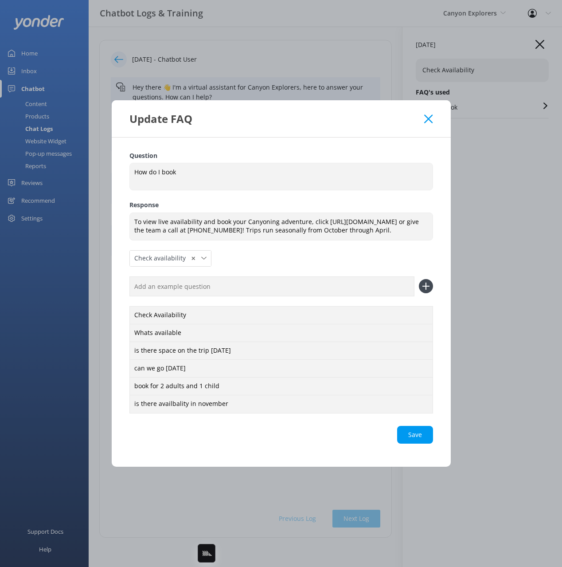
drag, startPoint x: 427, startPoint y: 114, endPoint x: 450, endPoint y: 103, distance: 25.4
click at [428, 114] on icon at bounding box center [428, 118] width 8 height 9
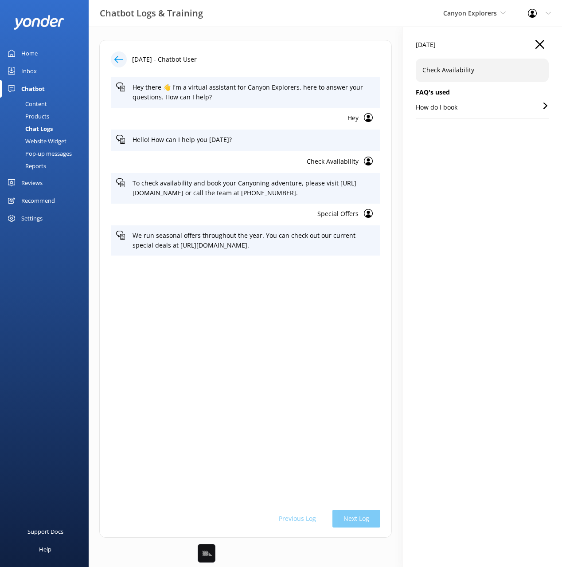
click at [536, 47] on icon "button" at bounding box center [540, 44] width 9 height 9
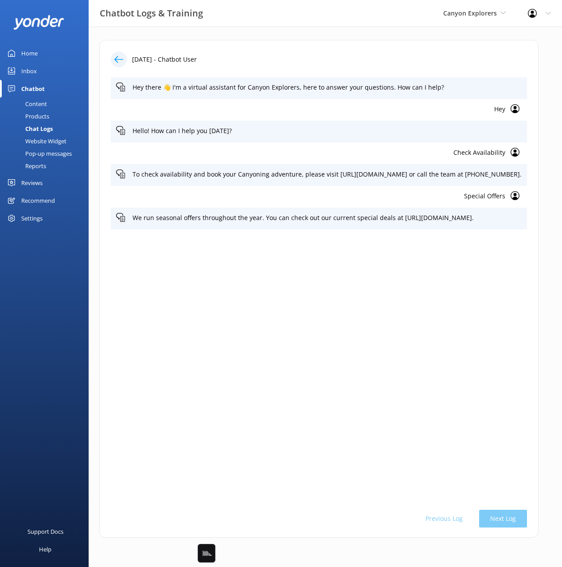
drag, startPoint x: 40, startPoint y: 114, endPoint x: 61, endPoint y: 121, distance: 22.3
click at [40, 114] on div "Products" at bounding box center [27, 116] width 44 height 12
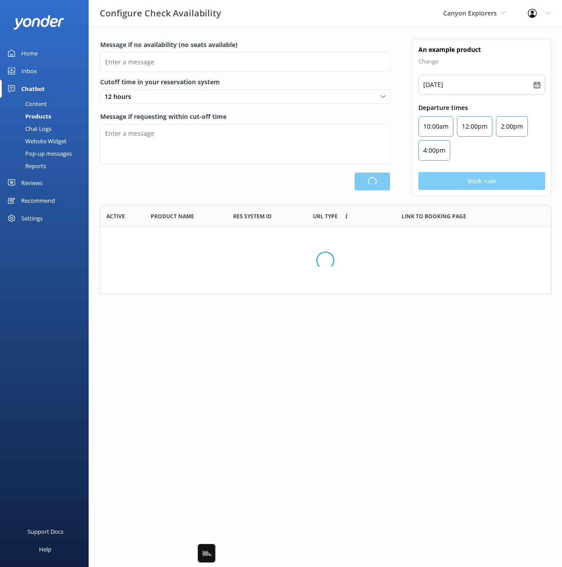
type input "There are no seats available, please check an alternative day"
type textarea "Our online booking system closes {hours} prior to departure. Please contact us …"
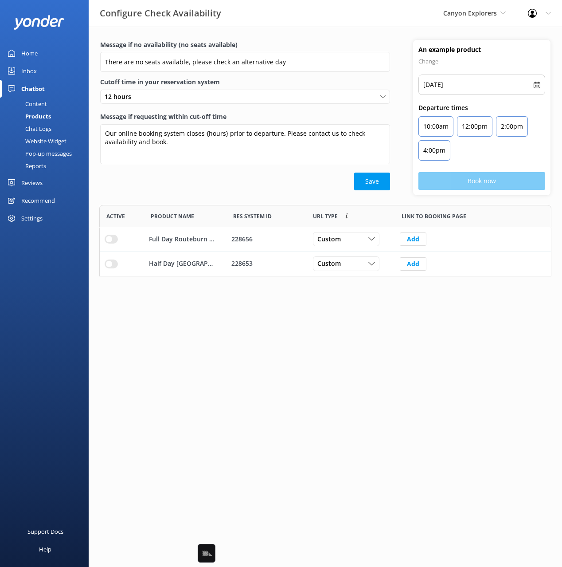
drag, startPoint x: 162, startPoint y: 192, endPoint x: 157, endPoint y: 196, distance: 6.0
click at [161, 193] on div "Message if no availability (no seats available) There are no seats available, p…" at bounding box center [245, 117] width 313 height 155
drag, startPoint x: 113, startPoint y: 235, endPoint x: 112, endPoint y: 254, distance: 19.1
click at [113, 235] on input "row" at bounding box center [111, 239] width 13 height 9
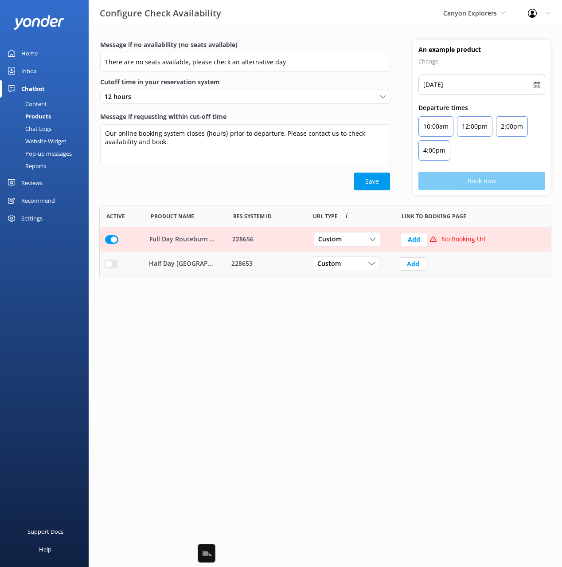
click at [111, 264] on input "row" at bounding box center [111, 263] width 13 height 9
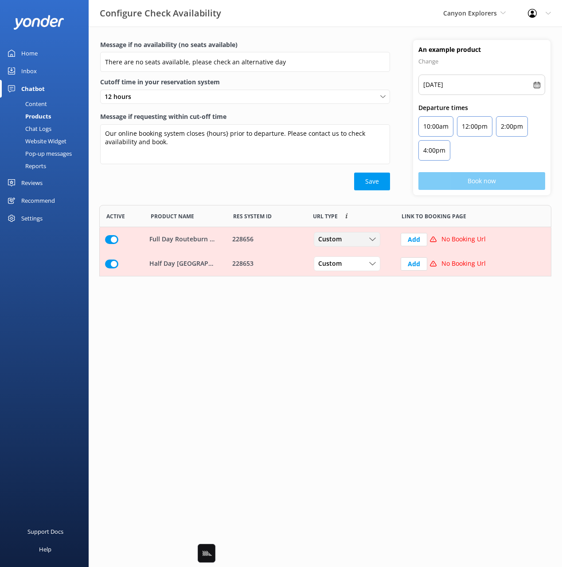
drag, startPoint x: 327, startPoint y: 238, endPoint x: 332, endPoint y: 253, distance: 16.4
click at [327, 238] on span "Custom" at bounding box center [332, 240] width 29 height 10
click at [345, 273] on link "Dynamic" at bounding box center [353, 275] width 79 height 18
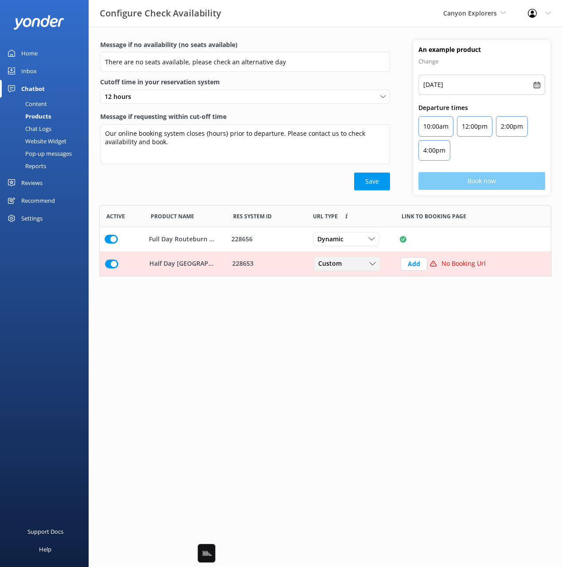
drag, startPoint x: 337, startPoint y: 266, endPoint x: 339, endPoint y: 295, distance: 28.9
click at [337, 266] on span "Custom" at bounding box center [332, 264] width 29 height 10
click at [339, 295] on div "Dynamic" at bounding box center [330, 299] width 22 height 9
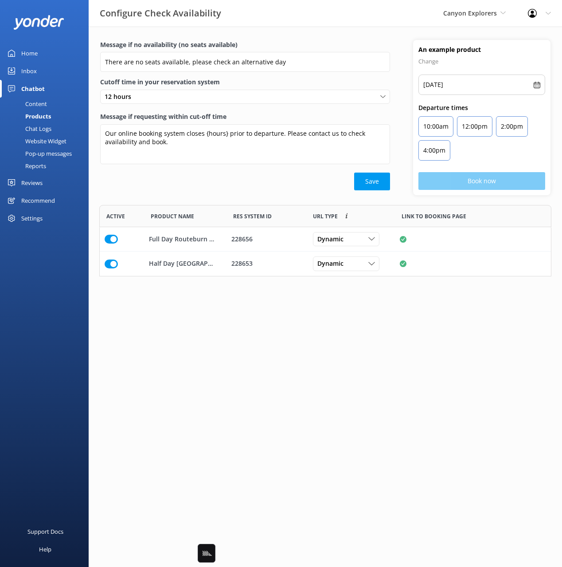
click at [48, 102] on link "Content" at bounding box center [46, 104] width 83 height 12
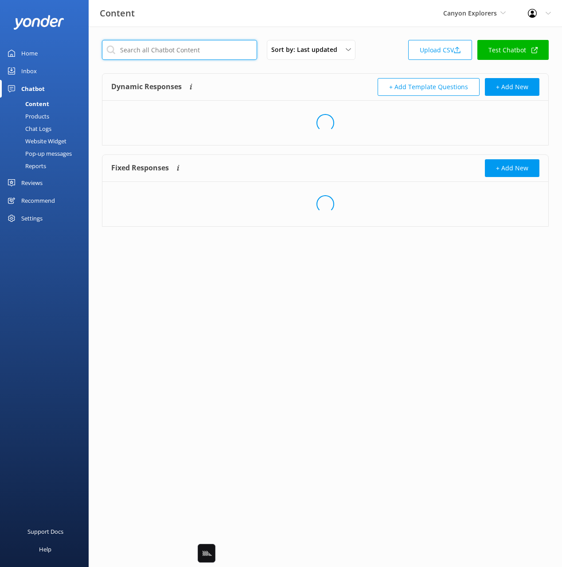
click at [166, 51] on input "text" at bounding box center [179, 50] width 155 height 20
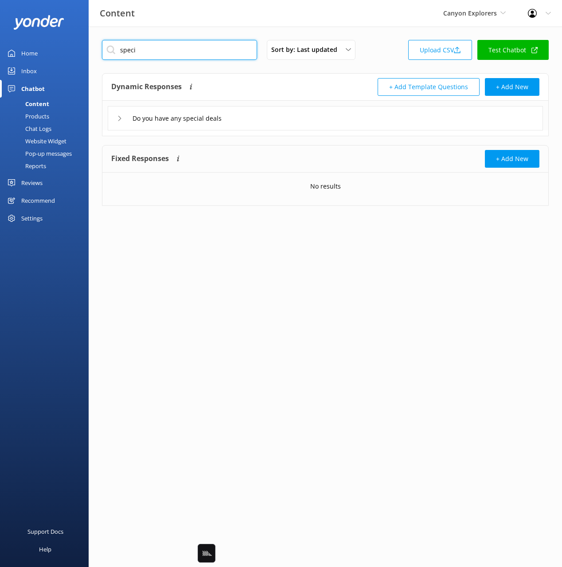
type input "speci"
drag, startPoint x: 280, startPoint y: 79, endPoint x: 274, endPoint y: 85, distance: 8.8
click at [280, 79] on div "Dynamic Responses Dynamic responses rely on the Large Language Model to create …" at bounding box center [218, 87] width 214 height 18
click at [285, 113] on div "Do you have any special deals" at bounding box center [325, 118] width 435 height 24
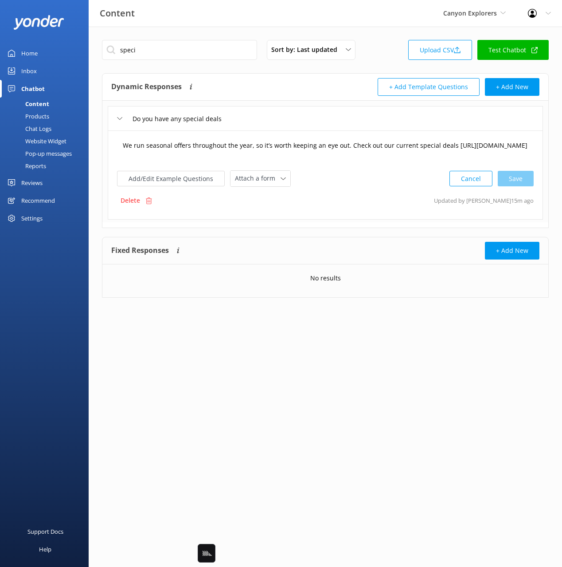
drag, startPoint x: 402, startPoint y: 152, endPoint x: 408, endPoint y: 153, distance: 5.8
click at [402, 152] on textarea "We run seasonal offers throughout the year, so it’s worth keeping an eye out. C…" at bounding box center [325, 150] width 415 height 28
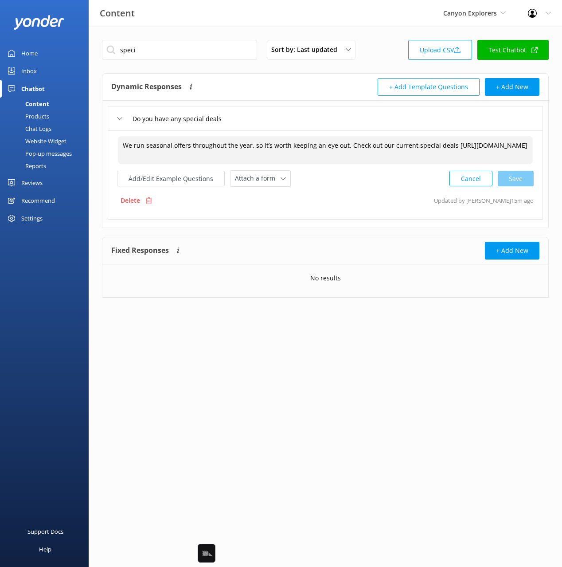
drag, startPoint x: 448, startPoint y: 150, endPoint x: 415, endPoint y: 163, distance: 34.8
click at [447, 150] on textarea "We run seasonal offers throughout the year, so it’s worth keeping an eye out. C…" at bounding box center [325, 150] width 415 height 28
drag, startPoint x: 245, startPoint y: 147, endPoint x: 219, endPoint y: 149, distance: 26.7
click at [245, 147] on textarea "We run seasonal offers throughout the year, so it’s worth keeping an eye out. C…" at bounding box center [325, 150] width 415 height 28
click at [245, 144] on textarea "We run seasonal offers throughout the year, so it’s worth keeping an eye out. C…" at bounding box center [325, 150] width 415 height 28
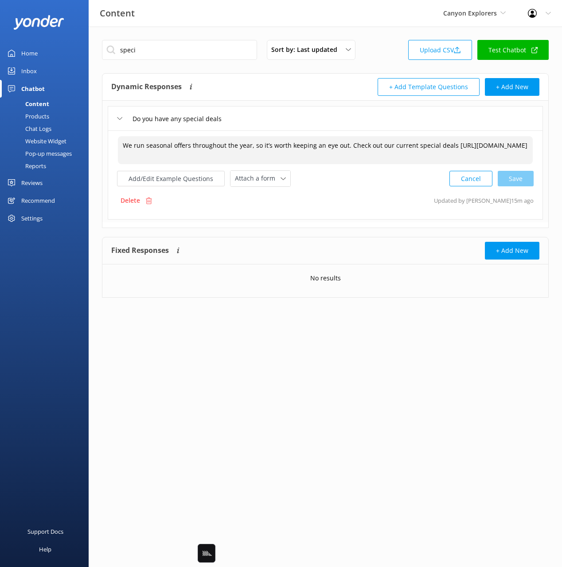
drag, startPoint x: 375, startPoint y: 144, endPoint x: 348, endPoint y: 156, distance: 29.6
click at [375, 144] on textarea "We run seasonal offers throughout the year, so it’s worth keeping an eye out. C…" at bounding box center [325, 150] width 415 height 28
drag, startPoint x: 347, startPoint y: 146, endPoint x: 346, endPoint y: 164, distance: 17.7
click at [347, 147] on textarea "We run seasonal offers throughout the year, so it’s worth keeping an eye out. C…" at bounding box center [325, 150] width 415 height 28
click at [456, 145] on textarea "We run seasonal offers throughout the year, so it’s worth keeping an eye out! C…" at bounding box center [325, 150] width 415 height 28
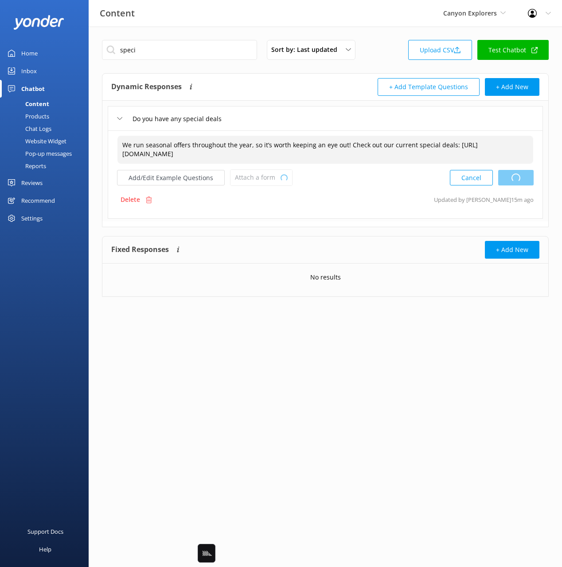
drag, startPoint x: 520, startPoint y: 176, endPoint x: 517, endPoint y: 180, distance: 5.0
click at [520, 176] on div "Cancel Loading.." at bounding box center [492, 177] width 84 height 16
type textarea "We run seasonal offers throughout the year, so it’s worth keeping an eye out! C…"
drag, startPoint x: 52, startPoint y: 165, endPoint x: 52, endPoint y: 141, distance: 23.1
click at [52, 165] on link "Reports" at bounding box center [46, 166] width 83 height 12
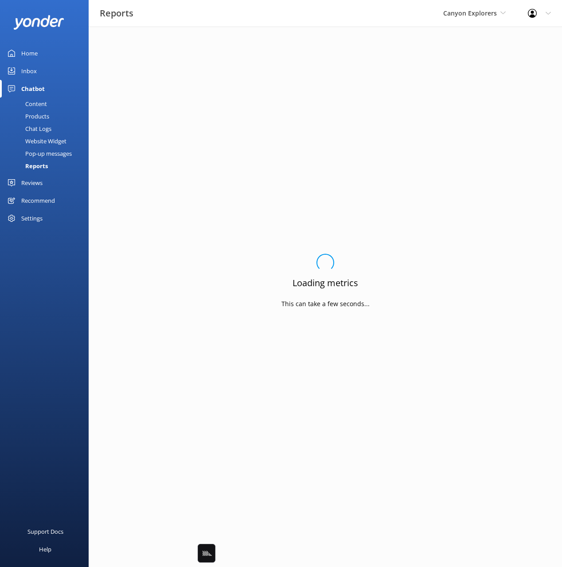
click at [44, 113] on div "Products" at bounding box center [27, 116] width 44 height 12
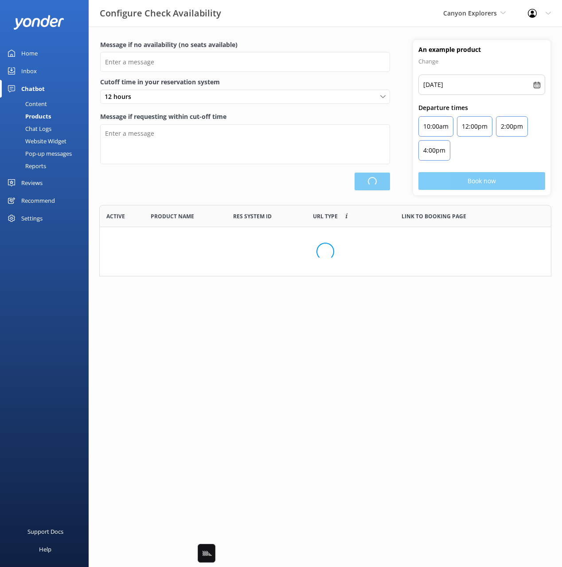
scroll to position [71, 452]
click at [40, 102] on div "Content" at bounding box center [26, 104] width 42 height 12
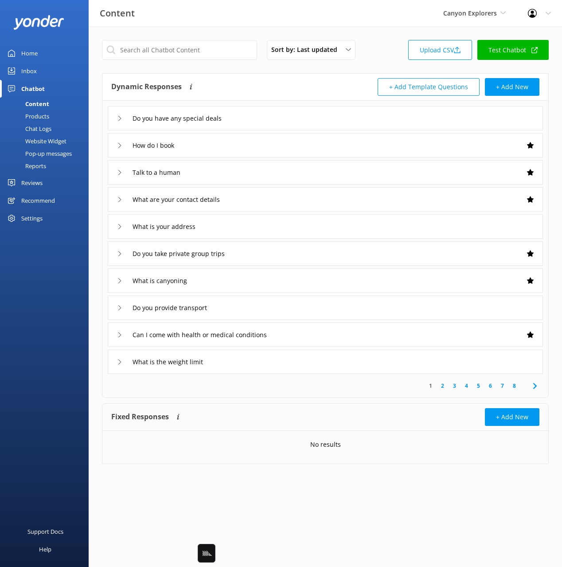
click at [259, 74] on div "Dynamic Responses Dynamic responses rely on the Large Language Model to create …" at bounding box center [325, 87] width 446 height 27
drag, startPoint x: 22, startPoint y: 219, endPoint x: 82, endPoint y: 185, distance: 69.9
click at [22, 219] on div "Settings" at bounding box center [31, 218] width 21 height 18
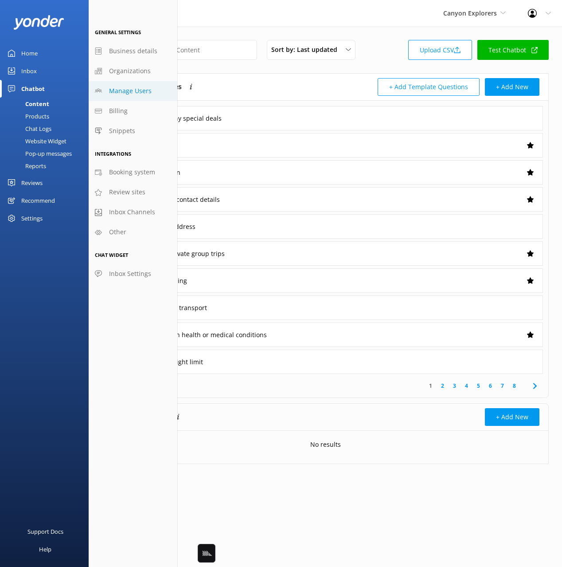
click at [128, 90] on span "Manage Users" at bounding box center [130, 91] width 43 height 10
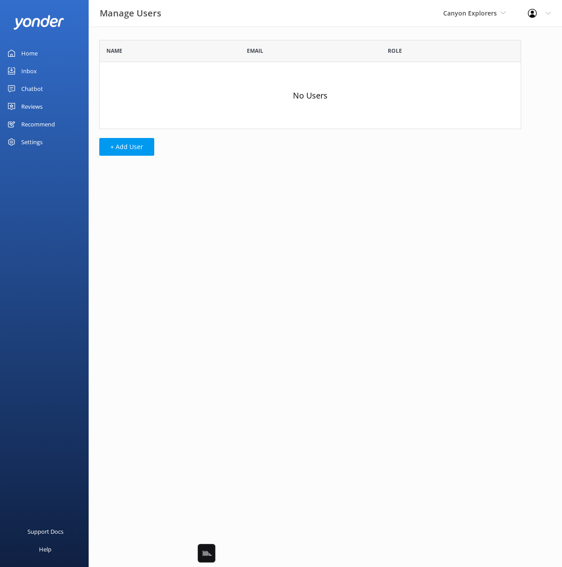
scroll to position [89, 422]
drag, startPoint x: 270, startPoint y: 159, endPoint x: 144, endPoint y: 148, distance: 127.3
click at [266, 157] on div "Name Email Role No Users + Add User" at bounding box center [310, 100] width 443 height 147
click at [130, 147] on button "+ Add User" at bounding box center [126, 147] width 55 height 18
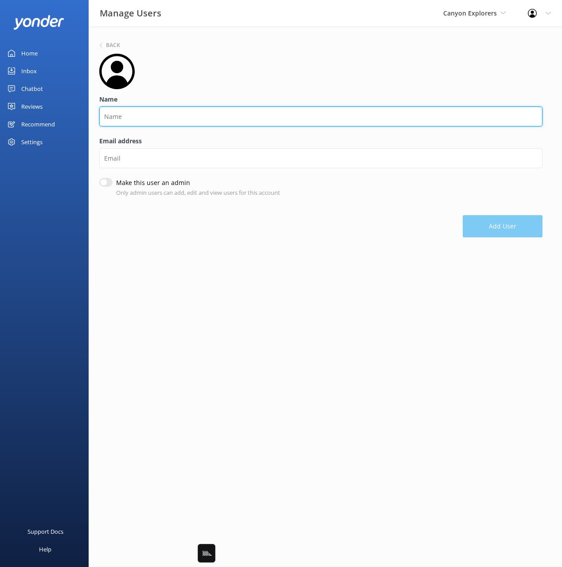
click at [157, 121] on input "Name" at bounding box center [320, 116] width 443 height 20
type input "Stefan"
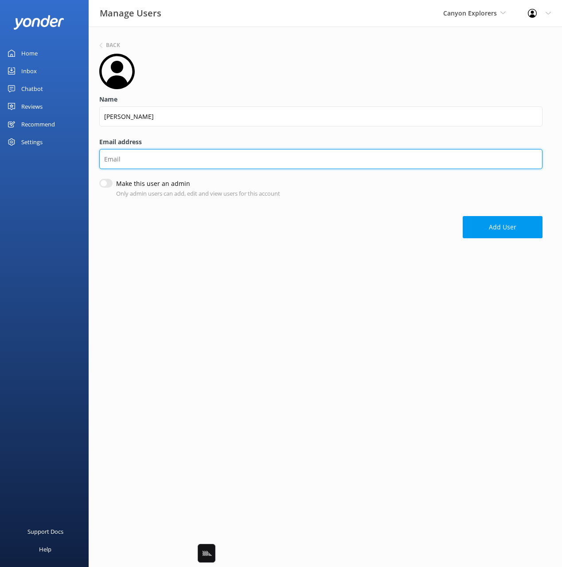
paste input "stefan@adventuregroup.co.nz"
type input "stefan@adventuregroup.co.nz"
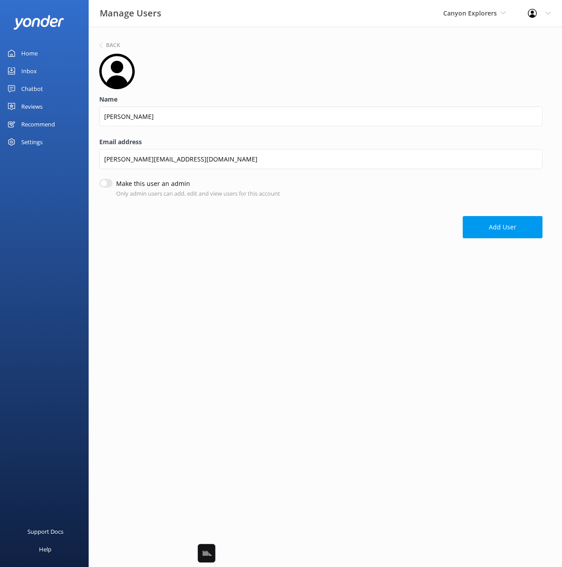
drag, startPoint x: 105, startPoint y: 185, endPoint x: 153, endPoint y: 187, distance: 48.4
click at [106, 185] on input "Make this user an admin" at bounding box center [105, 183] width 13 height 9
checkbox input "true"
click at [494, 229] on button "Add User" at bounding box center [503, 228] width 80 height 22
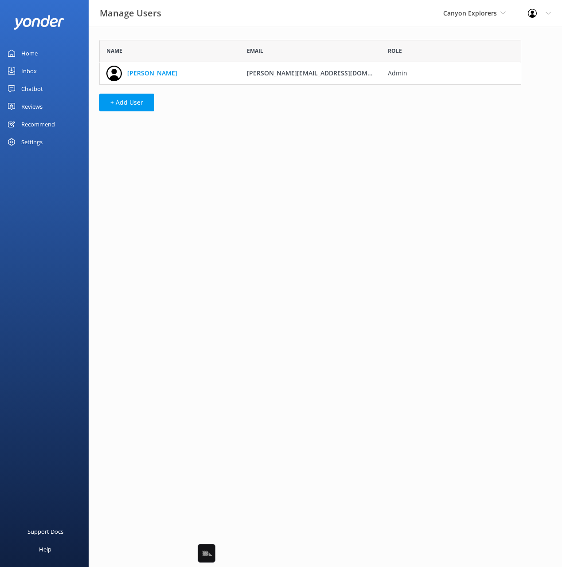
scroll to position [45, 422]
drag, startPoint x: 24, startPoint y: 54, endPoint x: 134, endPoint y: 4, distance: 120.5
click at [24, 54] on div "Home" at bounding box center [29, 53] width 16 height 18
